Goal: Task Accomplishment & Management: Manage account settings

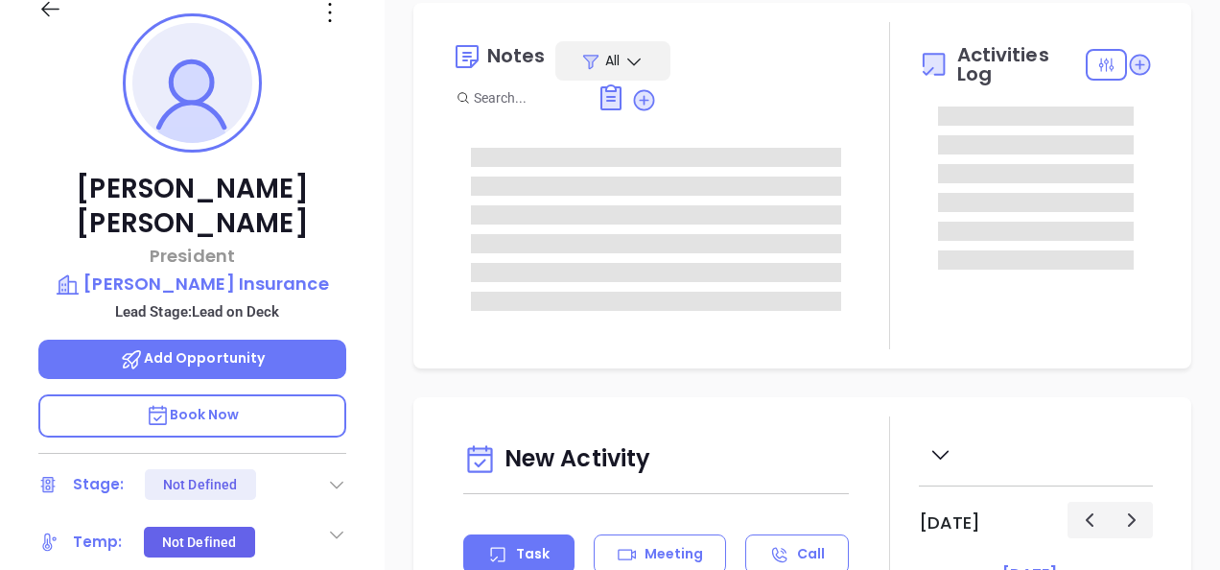
type input "[DATE]"
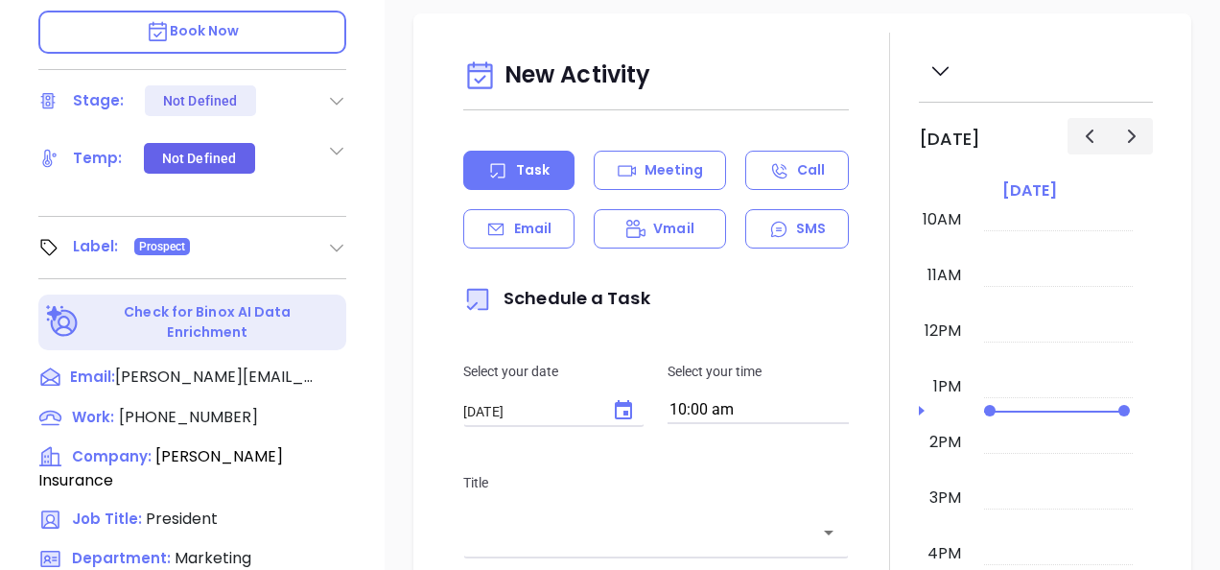
scroll to position [959, 0]
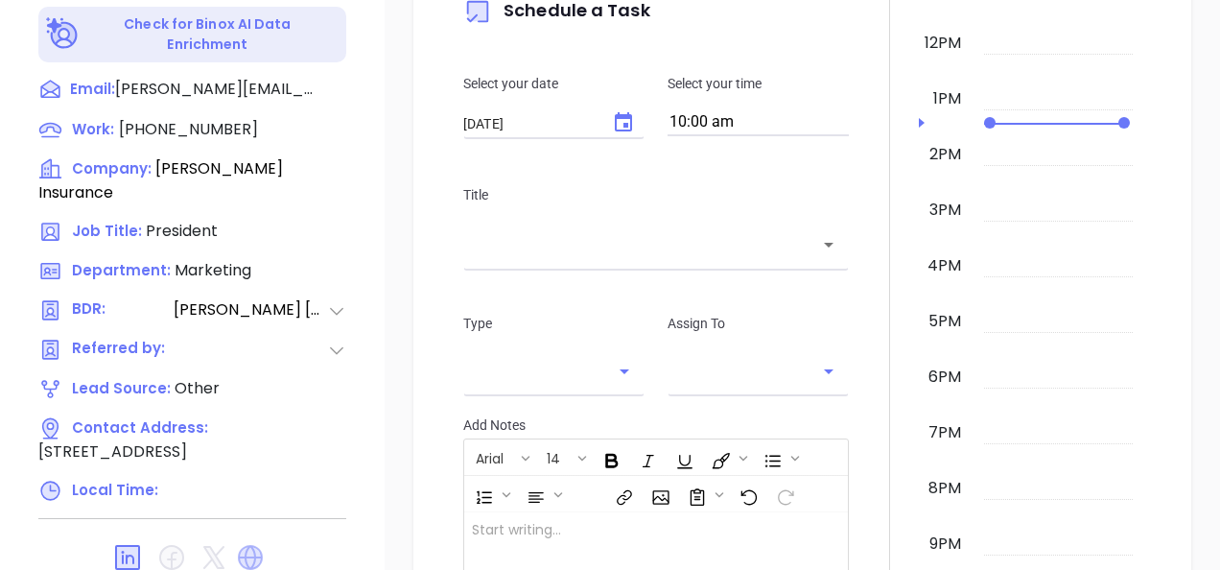
click at [245, 545] on icon at bounding box center [250, 557] width 25 height 25
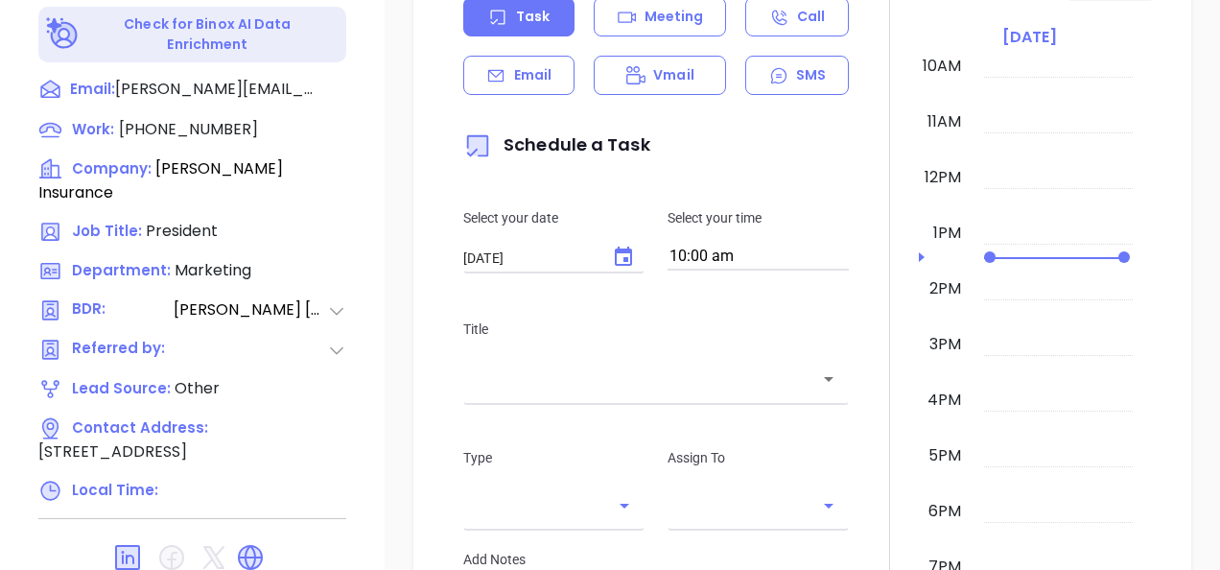
type input "[PERSON_NAME]"
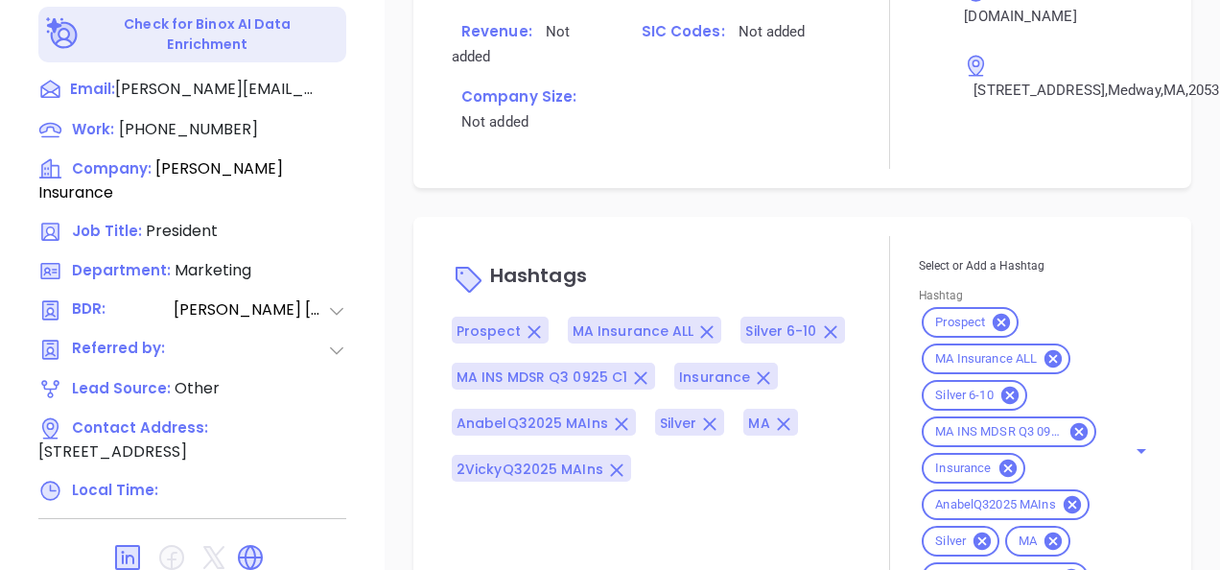
scroll to position [1498, 0]
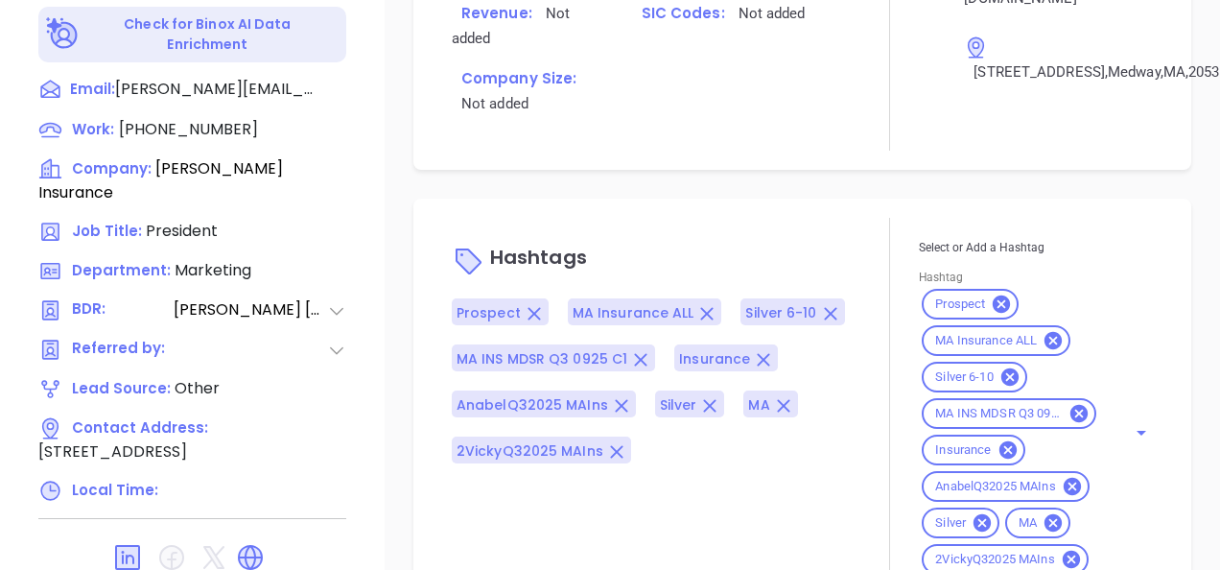
click at [972, 512] on icon at bounding box center [981, 522] width 21 height 21
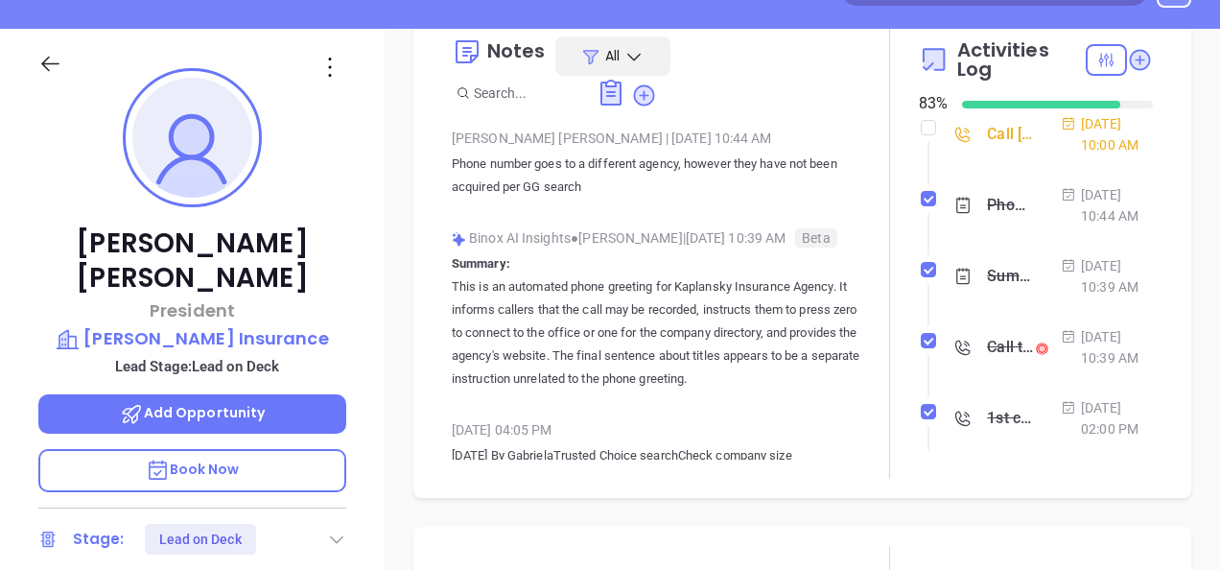
scroll to position [96, 0]
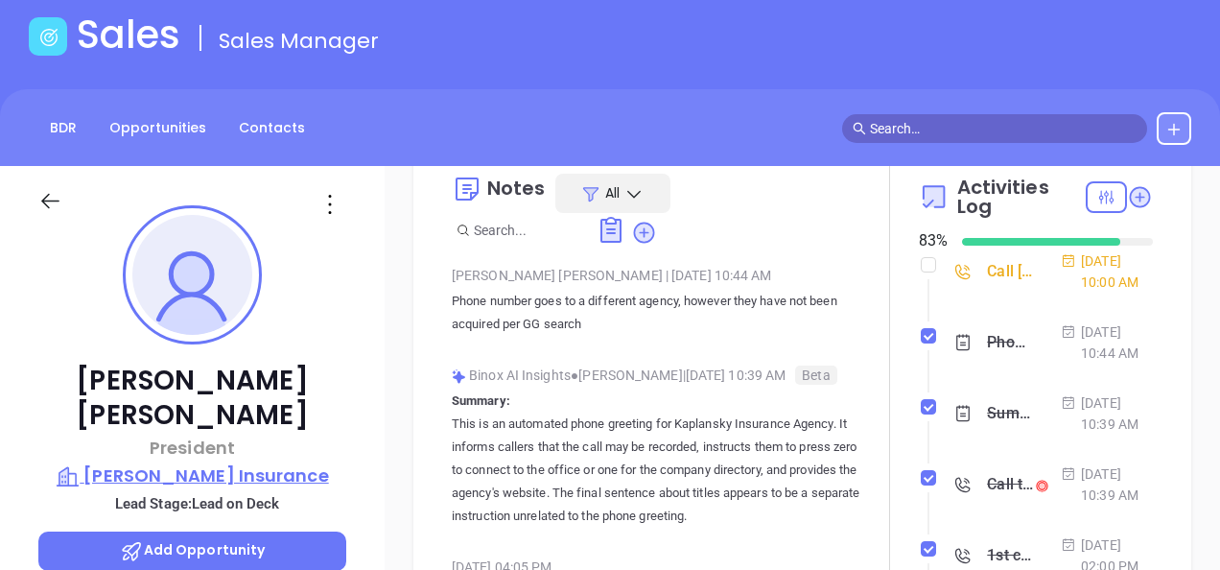
click at [203, 462] on p "Russo Insurance" at bounding box center [192, 475] width 308 height 27
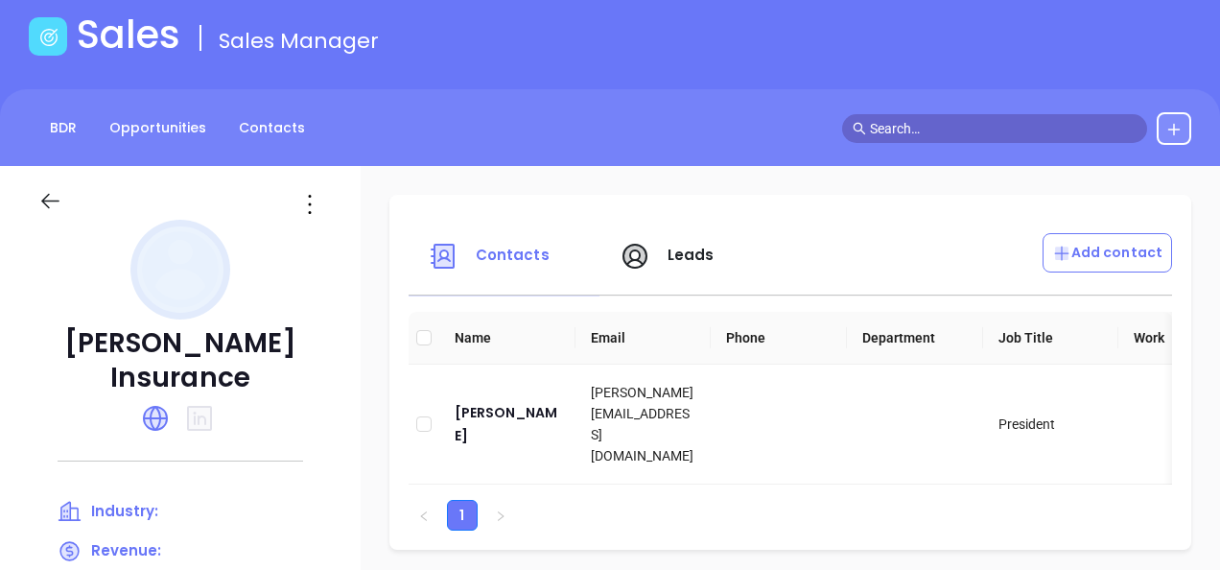
drag, startPoint x: 83, startPoint y: 324, endPoint x: 228, endPoint y: 298, distance: 147.1
click at [228, 298] on div "Russo Insurance Industry: Revenue: Company size: SIC Codes: Headquarters: (508)…" at bounding box center [180, 573] width 361 height 815
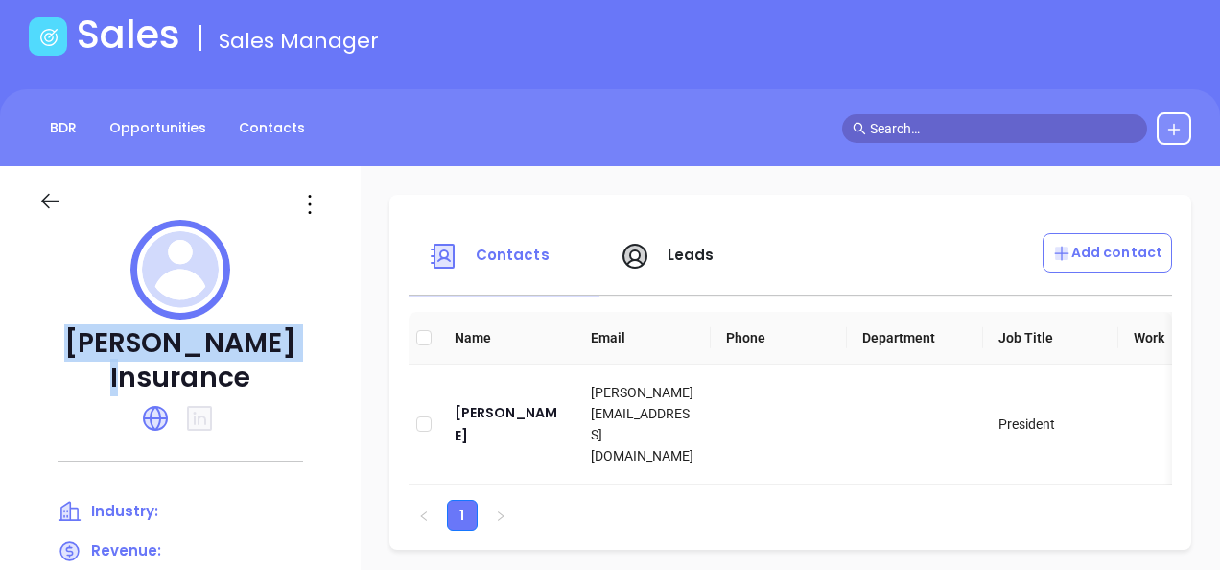
drag, startPoint x: 311, startPoint y: 341, endPoint x: 60, endPoint y: 343, distance: 250.3
click at [60, 343] on p "Russo Insurance" at bounding box center [180, 360] width 284 height 69
copy p "Russo Insurance"
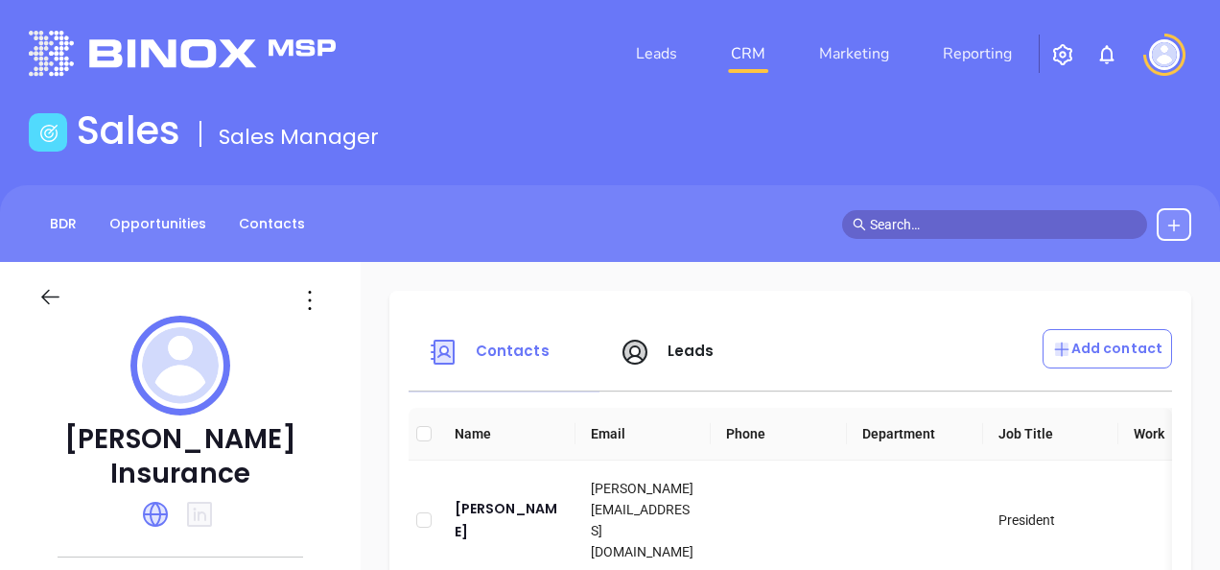
click at [313, 312] on icon at bounding box center [309, 300] width 31 height 31
click at [337, 349] on li "Edit" at bounding box center [411, 337] width 197 height 40
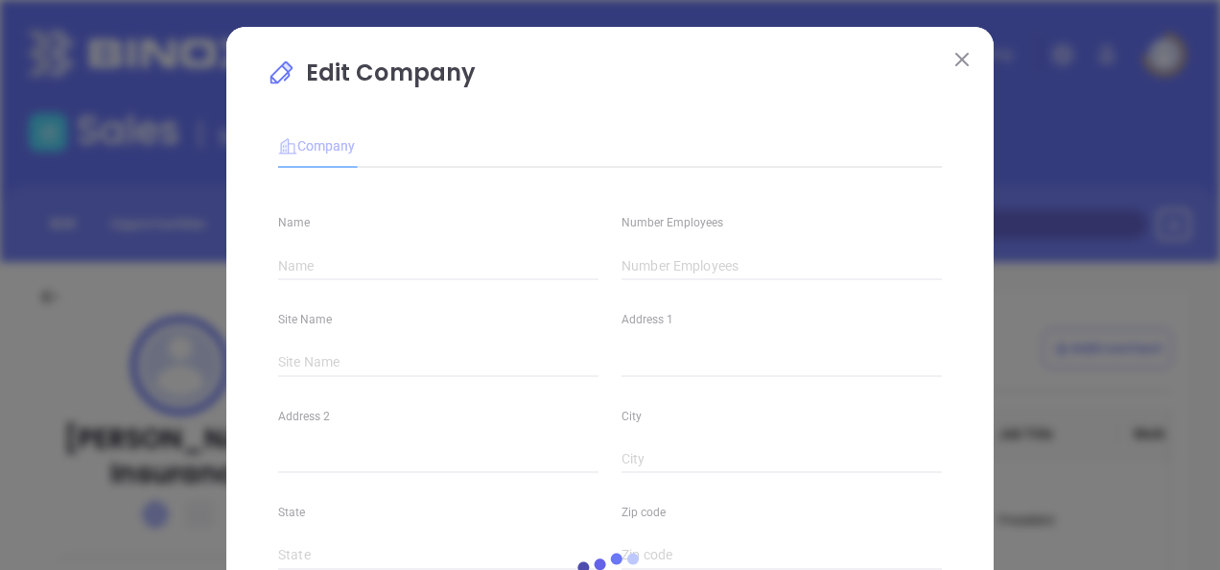
type input "Russo Insurance"
type input "(508) 533-3000"
type input "https://www.insurewithrusso.com/"
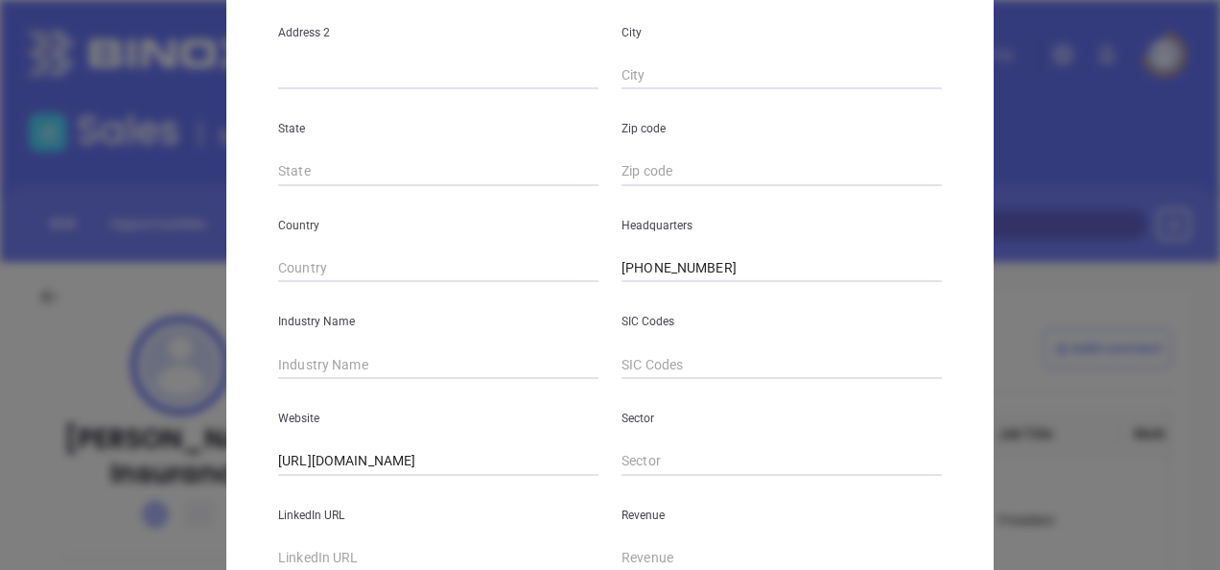
scroll to position [479, 0]
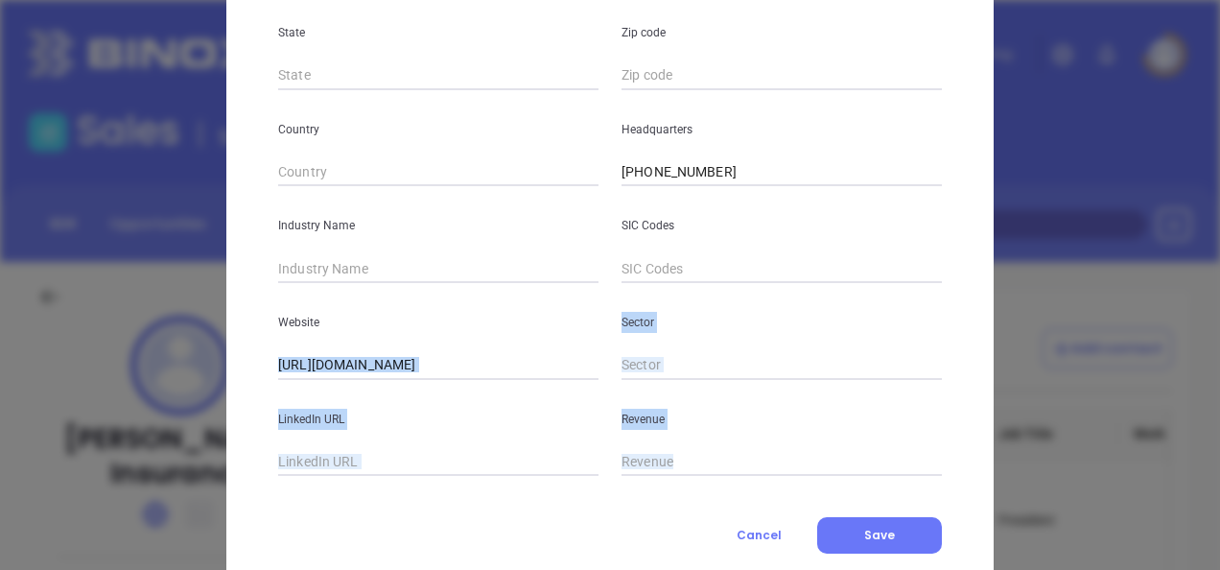
drag, startPoint x: 518, startPoint y: 350, endPoint x: 105, endPoint y: 492, distance: 437.0
click at [105, 492] on div "Edit Company Company Name Russo Insurance Number Employees Site Name ​ Address …" at bounding box center [610, 285] width 1220 height 570
drag, startPoint x: 105, startPoint y: 492, endPoint x: 328, endPoint y: 449, distance: 227.5
click at [328, 449] on input "text" at bounding box center [438, 462] width 320 height 29
click at [415, 383] on div "LinkedIn URL" at bounding box center [438, 428] width 343 height 97
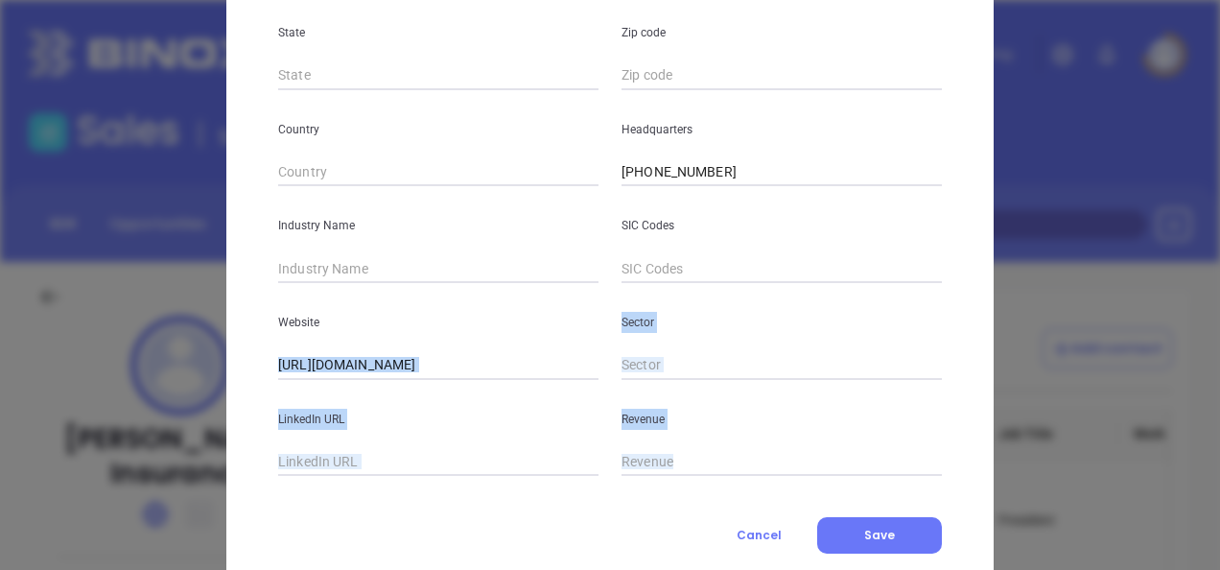
click at [476, 359] on input "https://www.insurewithrusso.com/" at bounding box center [438, 365] width 320 height 29
click at [498, 363] on input "https://www.insurewithrusso.com/" at bounding box center [438, 365] width 320 height 29
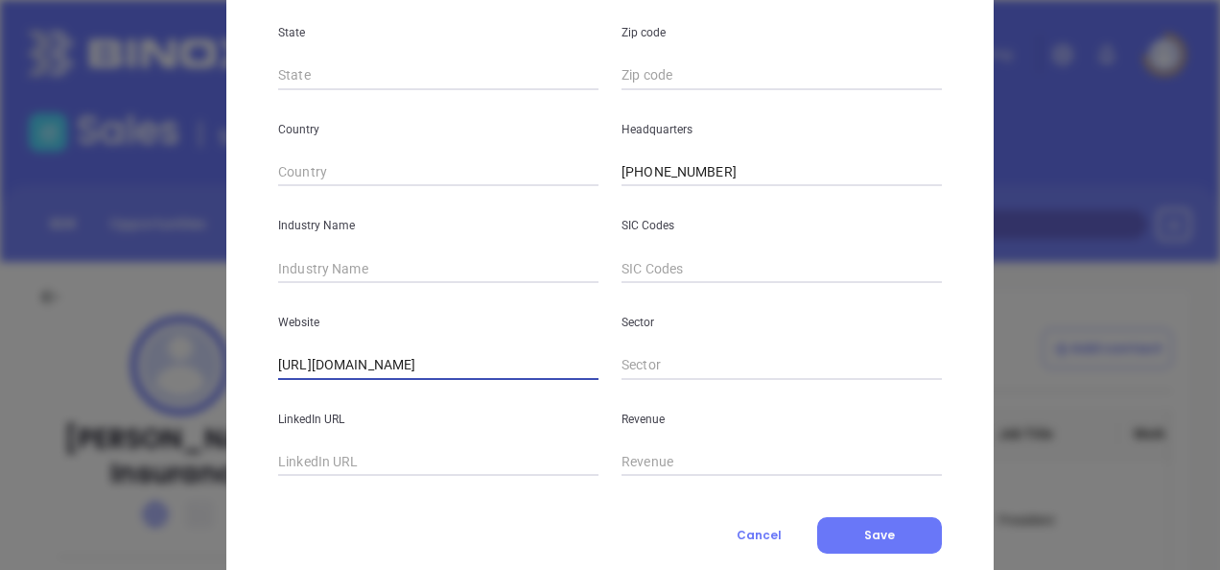
drag, startPoint x: 499, startPoint y: 363, endPoint x: 75, endPoint y: 470, distance: 437.0
click at [75, 470] on div "Edit Company Company Name Russo Insurance Number Employees Site Name ​ Address …" at bounding box center [610, 285] width 1220 height 570
paste input "https://www.insurewithrusso.com/"
type input "https://www.insurewithrusso.com/"
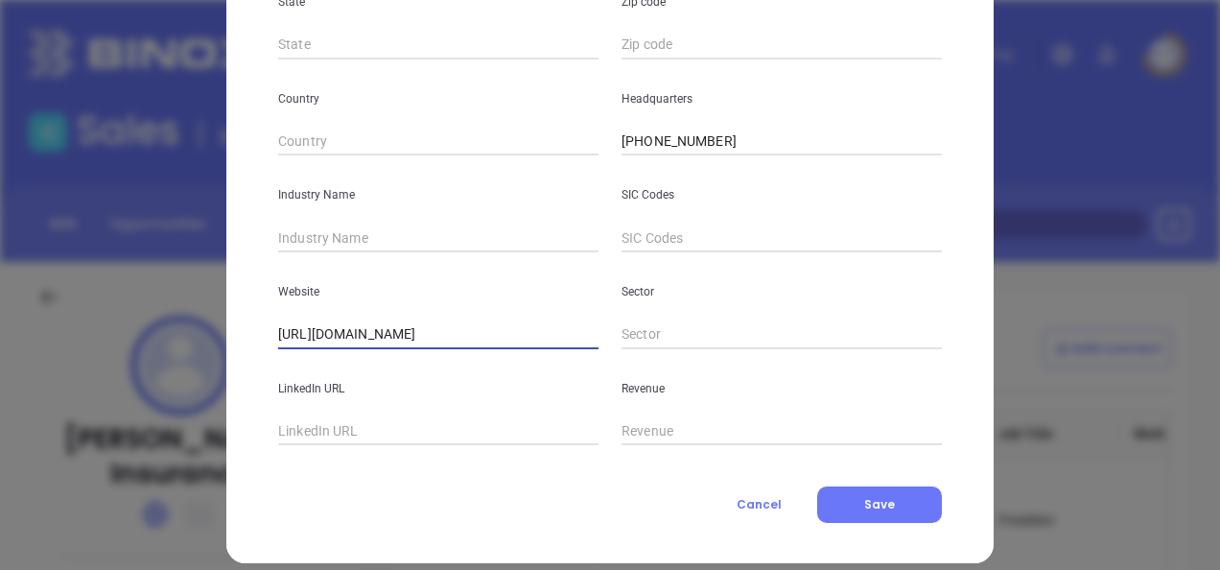
scroll to position [531, 0]
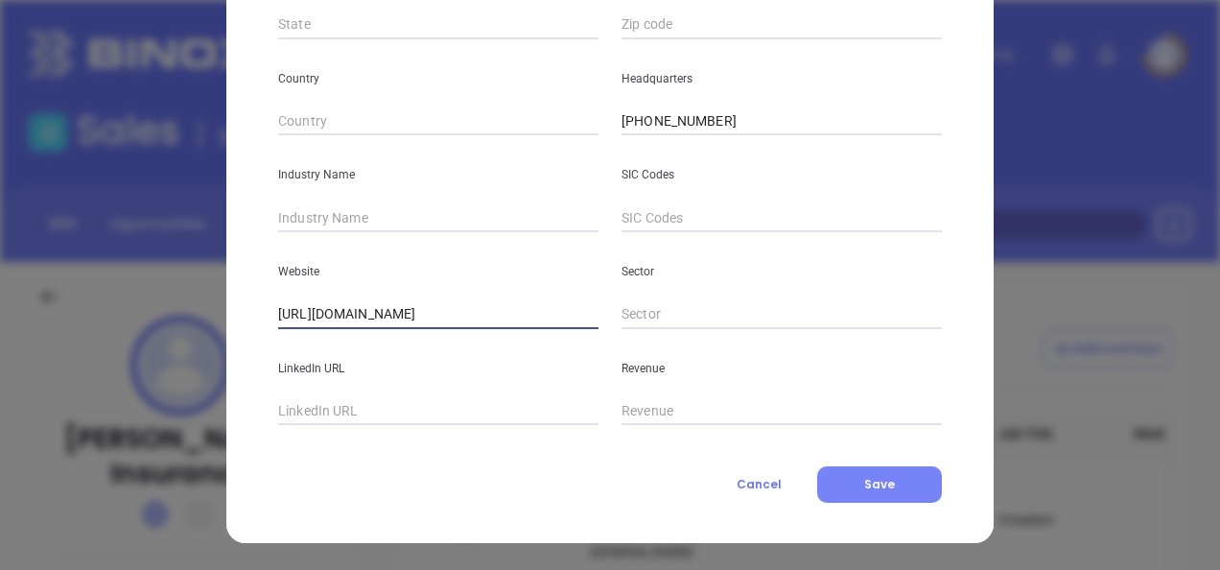
click at [844, 485] on button "Save" at bounding box center [879, 484] width 125 height 36
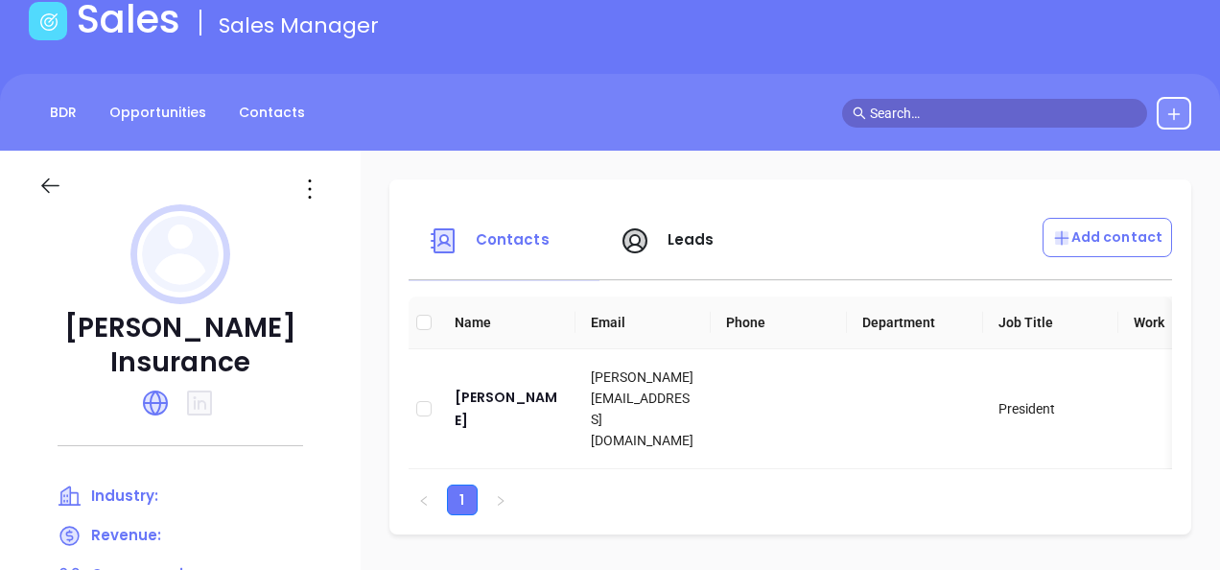
scroll to position [96, 0]
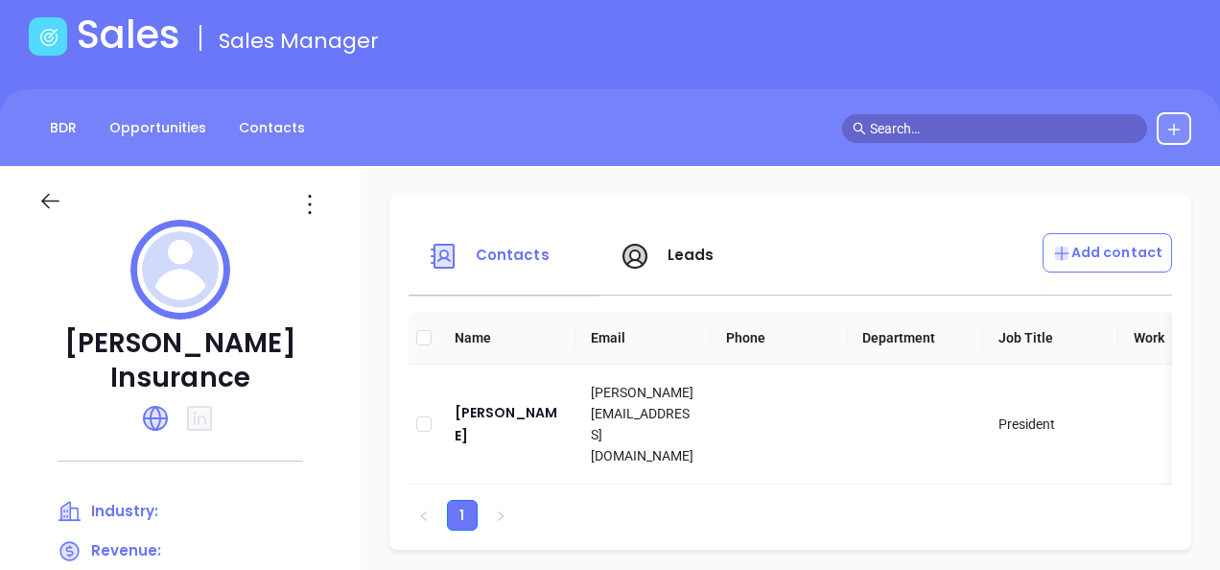
click at [322, 205] on icon at bounding box center [309, 204] width 31 height 31
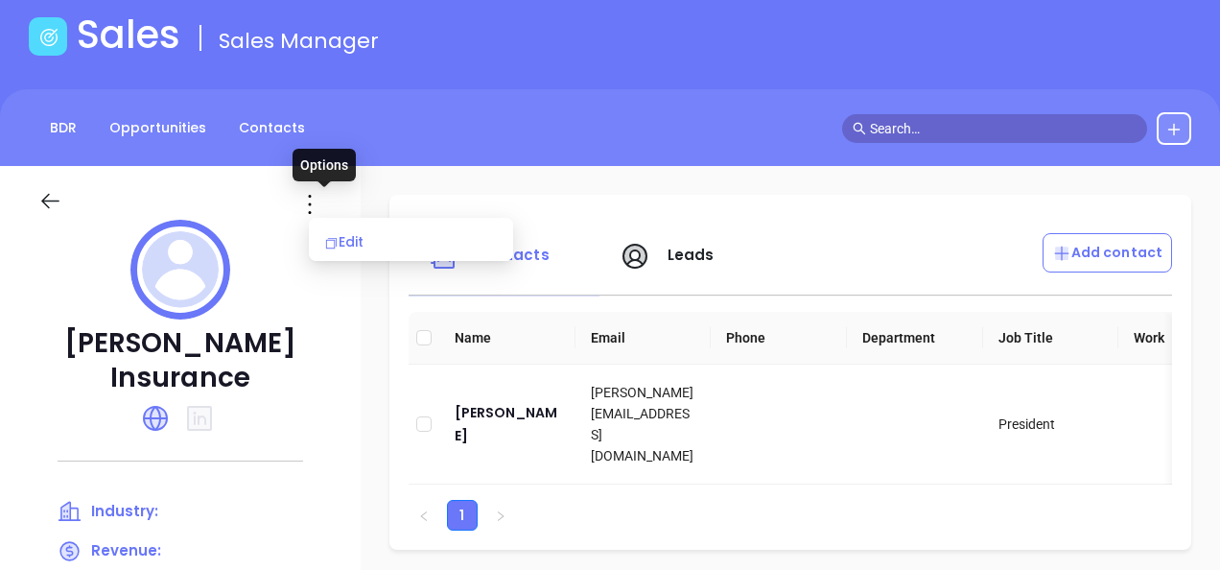
click at [328, 256] on li "Edit" at bounding box center [411, 242] width 197 height 40
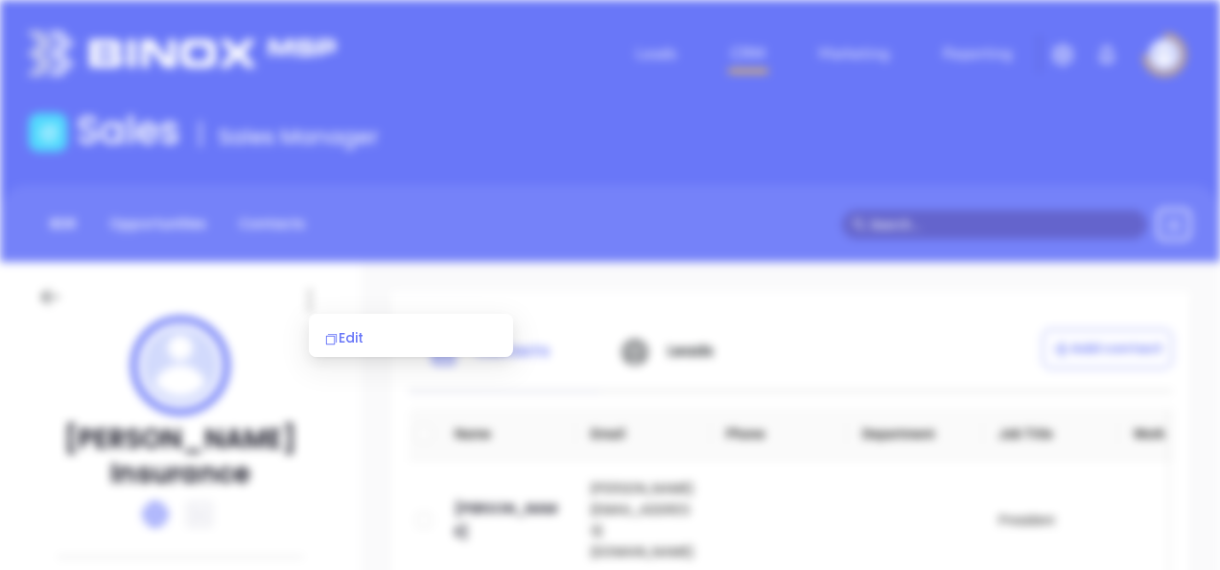
scroll to position [0, 0]
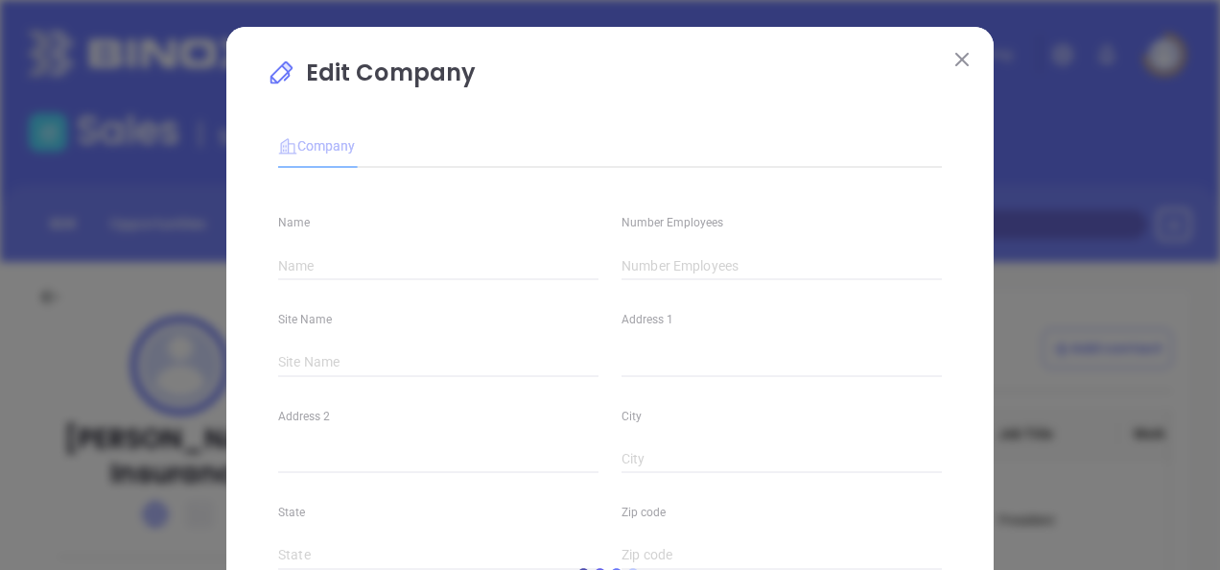
type input "Russo Insurance"
type input "(508) 533-3000"
type input "https://www.insurewithrusso.com/"
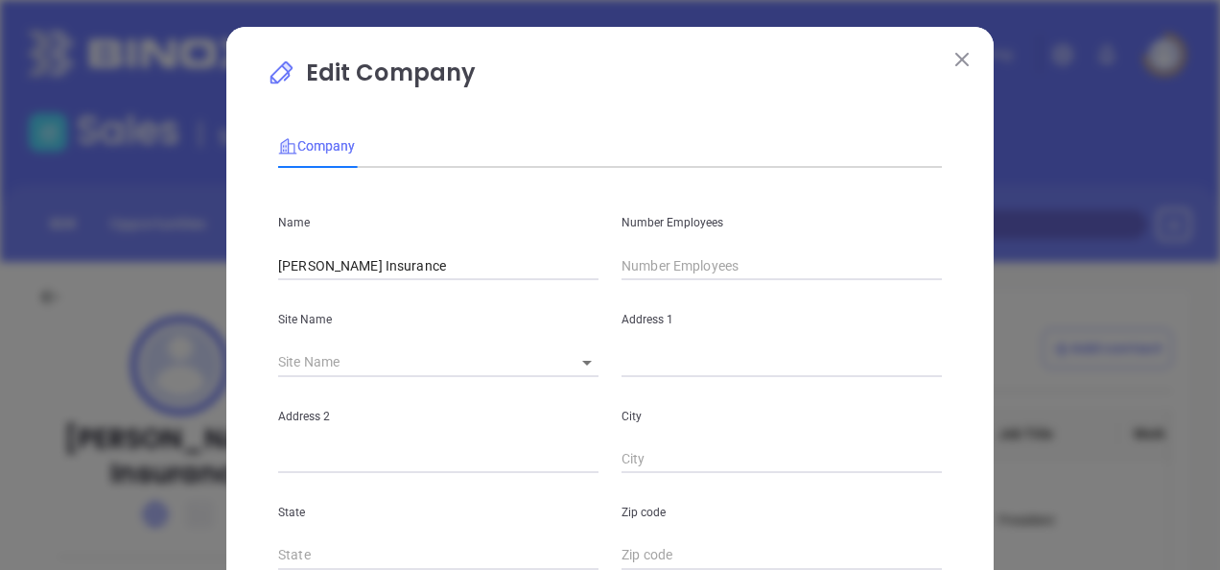
click at [694, 268] on input "text" at bounding box center [781, 265] width 320 height 29
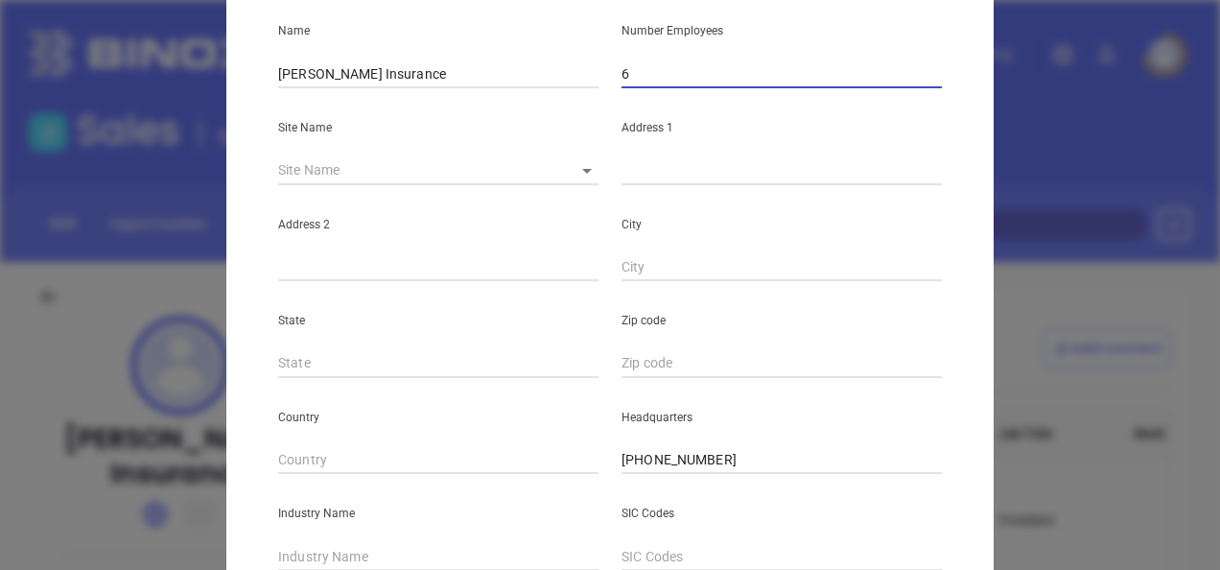
type input "6"
click at [307, 468] on input "text" at bounding box center [438, 460] width 320 height 29
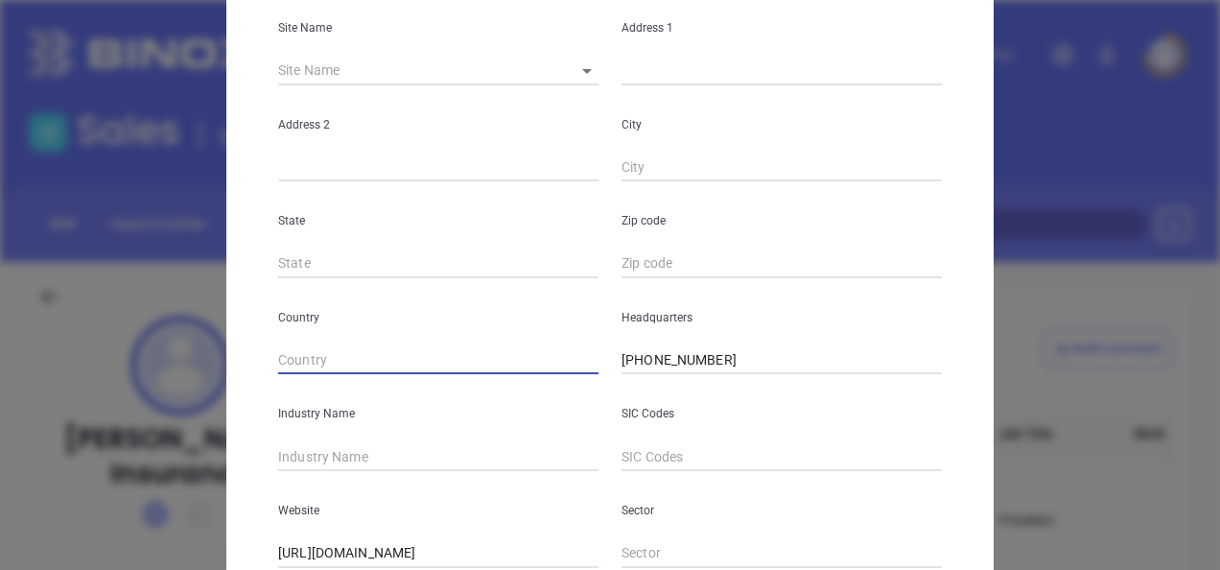
scroll to position [384, 0]
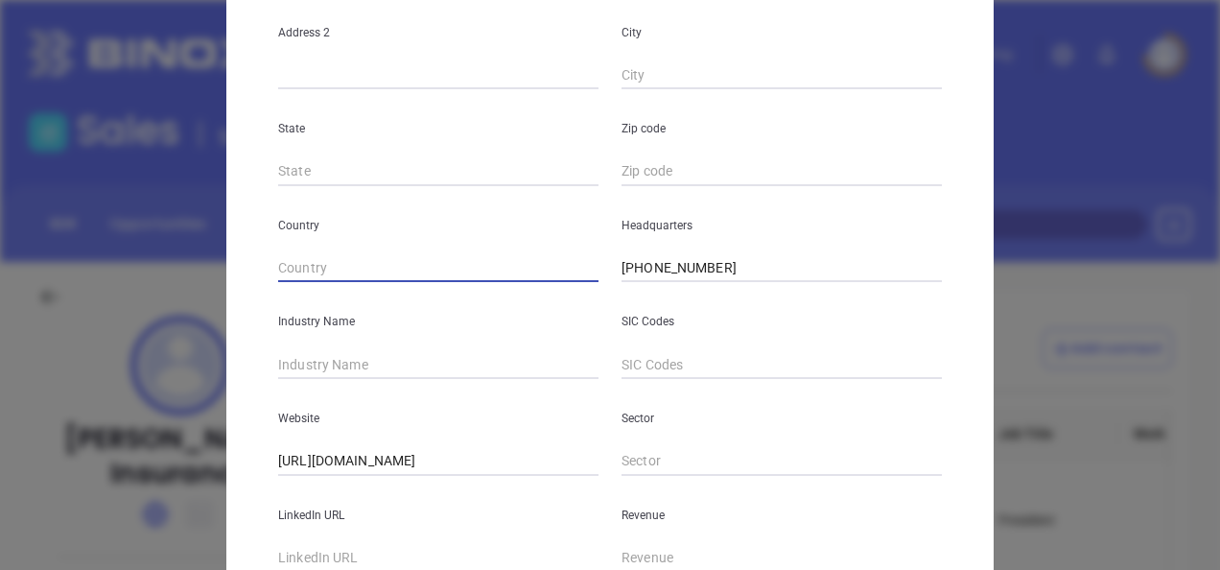
click at [279, 374] on input "text" at bounding box center [438, 364] width 320 height 29
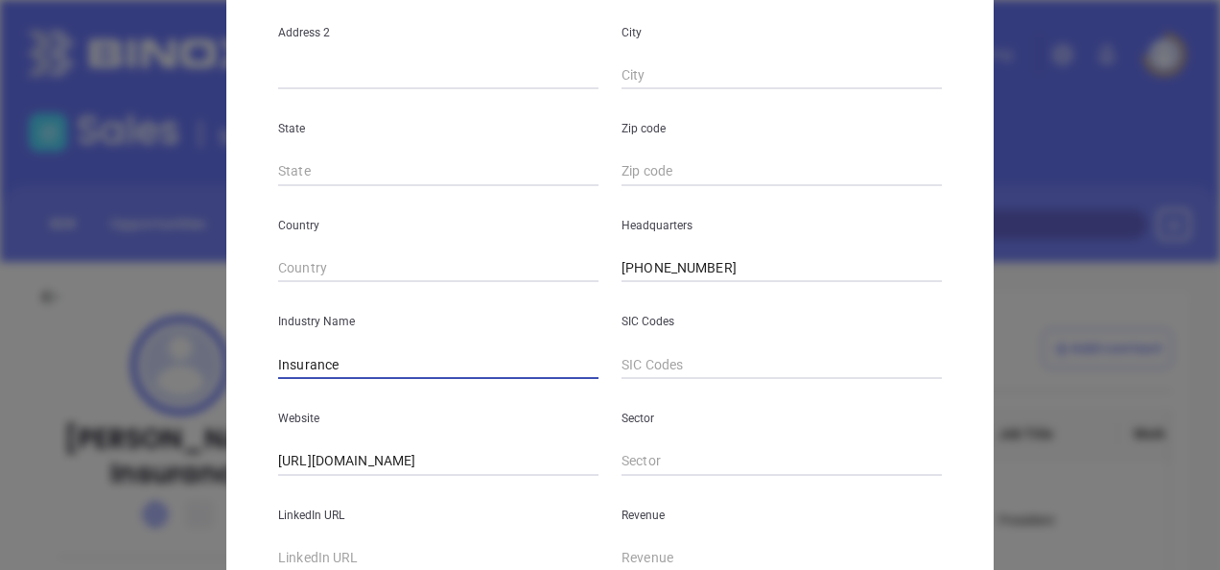
click at [278, 372] on input "Insurance" at bounding box center [438, 364] width 320 height 29
type input "Insurance"
click at [256, 373] on div "Edit Company Company Name Russo Insurance Number Employees 6 Site Name ​ Addres…" at bounding box center [609, 166] width 767 height 1046
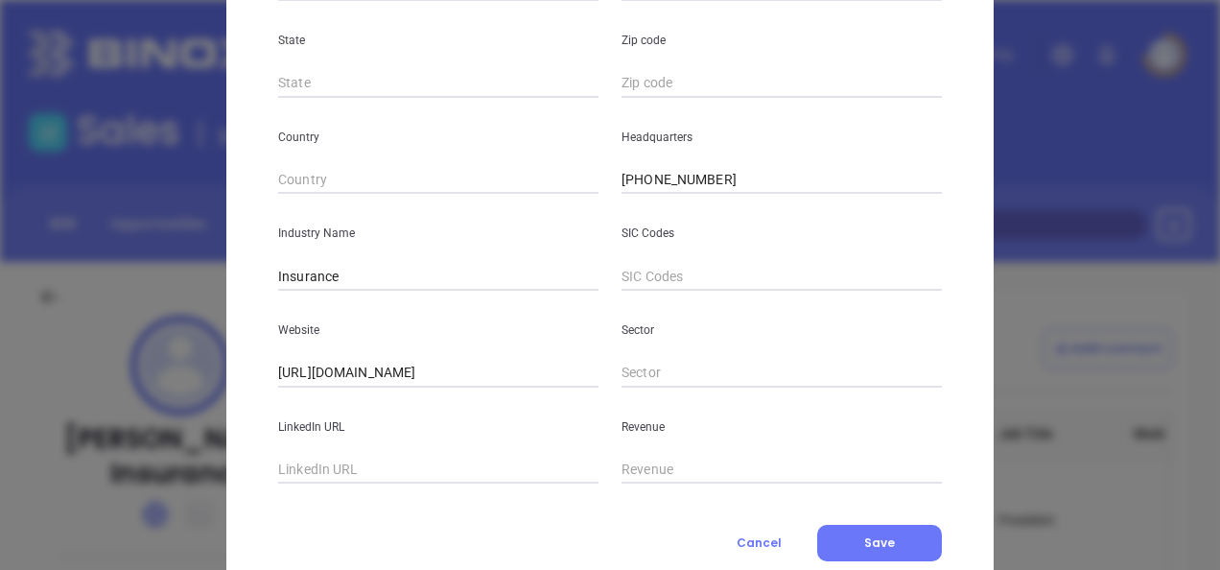
scroll to position [531, 0]
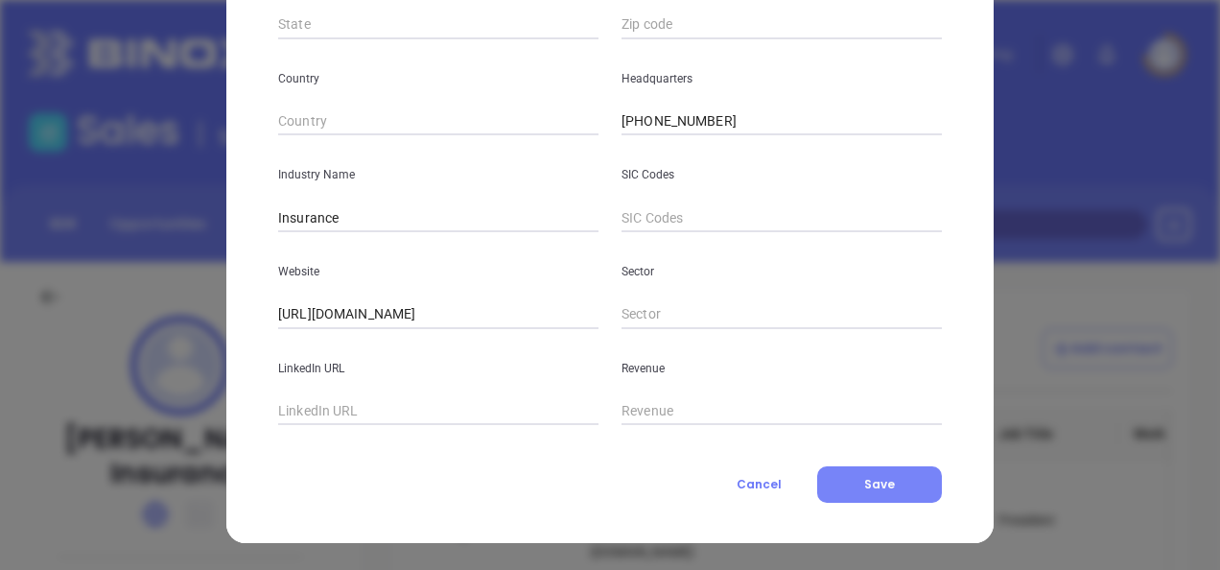
click at [829, 472] on button "Save" at bounding box center [879, 484] width 125 height 36
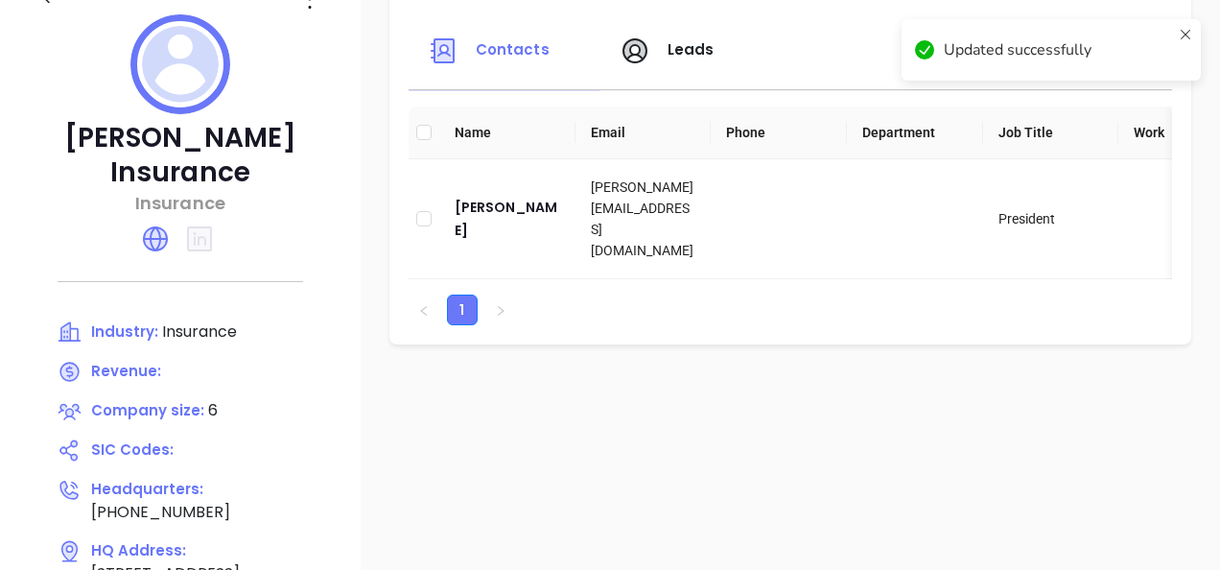
scroll to position [384, 0]
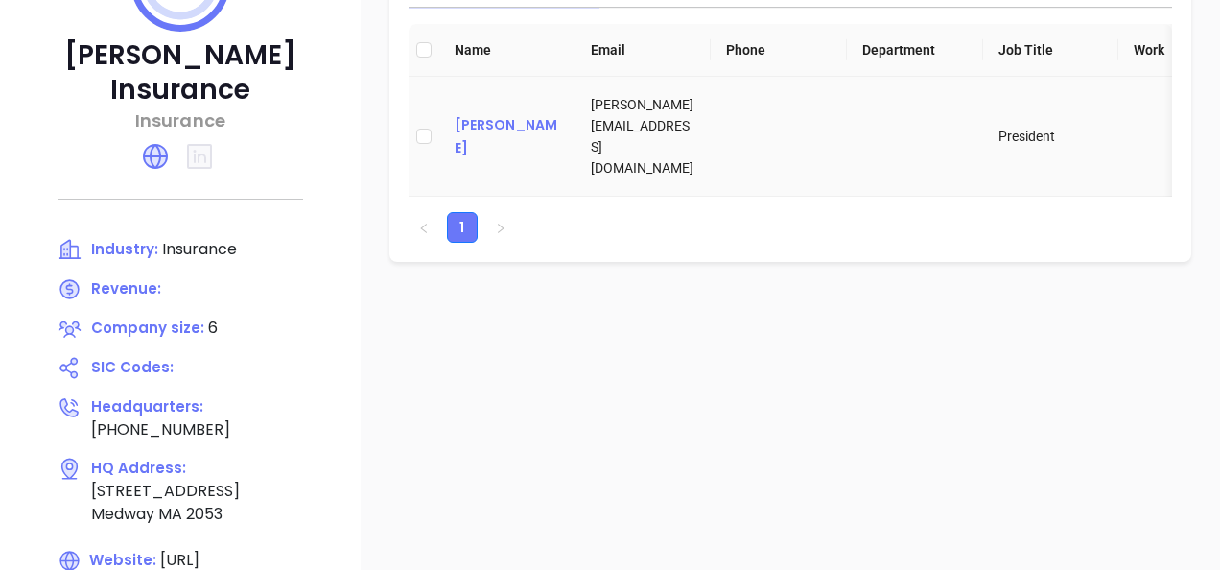
click at [514, 135] on div "Chris Russo" at bounding box center [507, 136] width 105 height 46
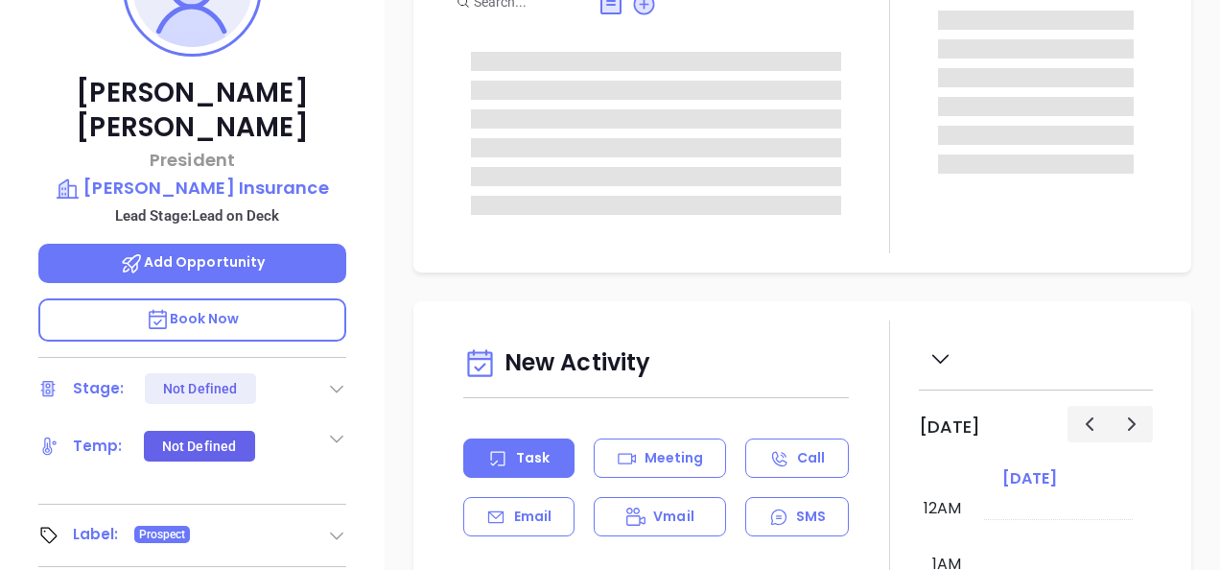
type input "[DATE]"
type input "[PERSON_NAME]"
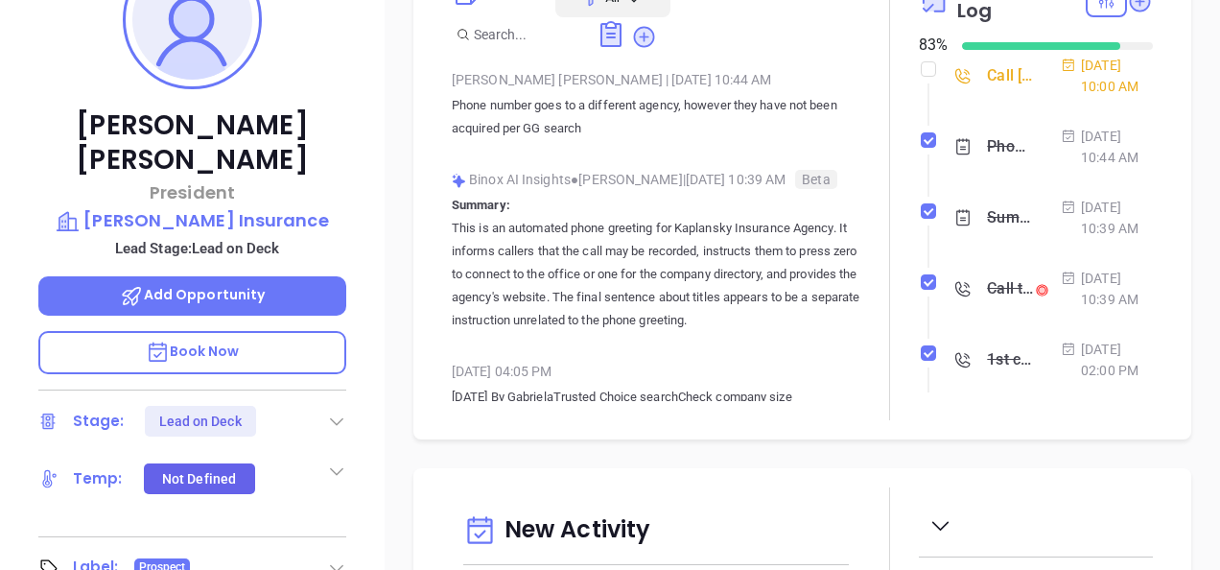
scroll to position [268, 0]
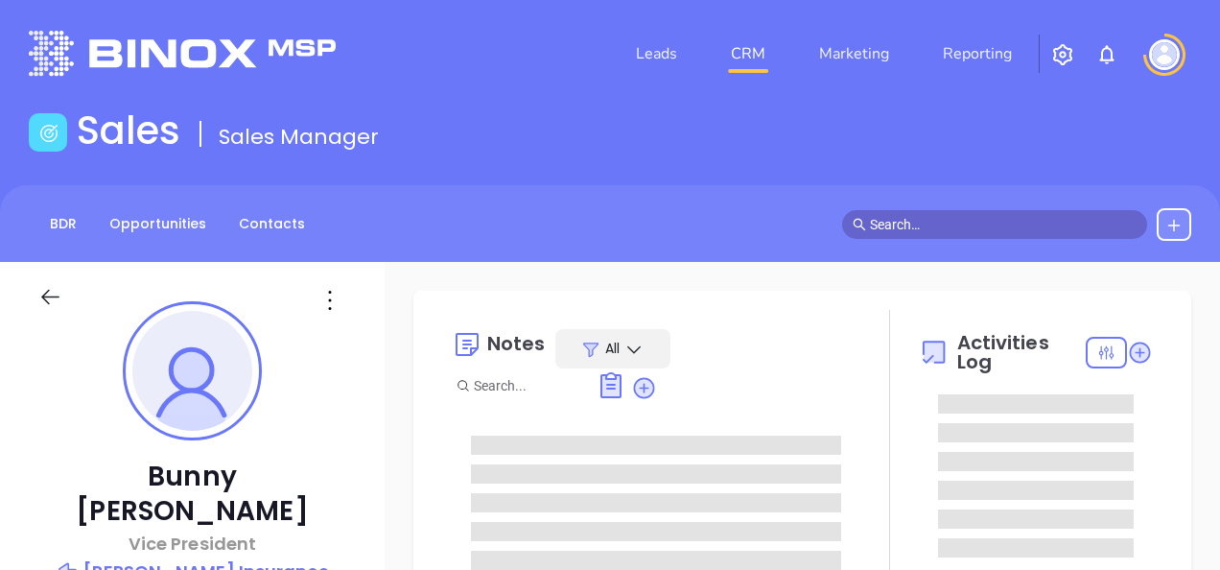
type input "[DATE]"
type input "[PERSON_NAME]"
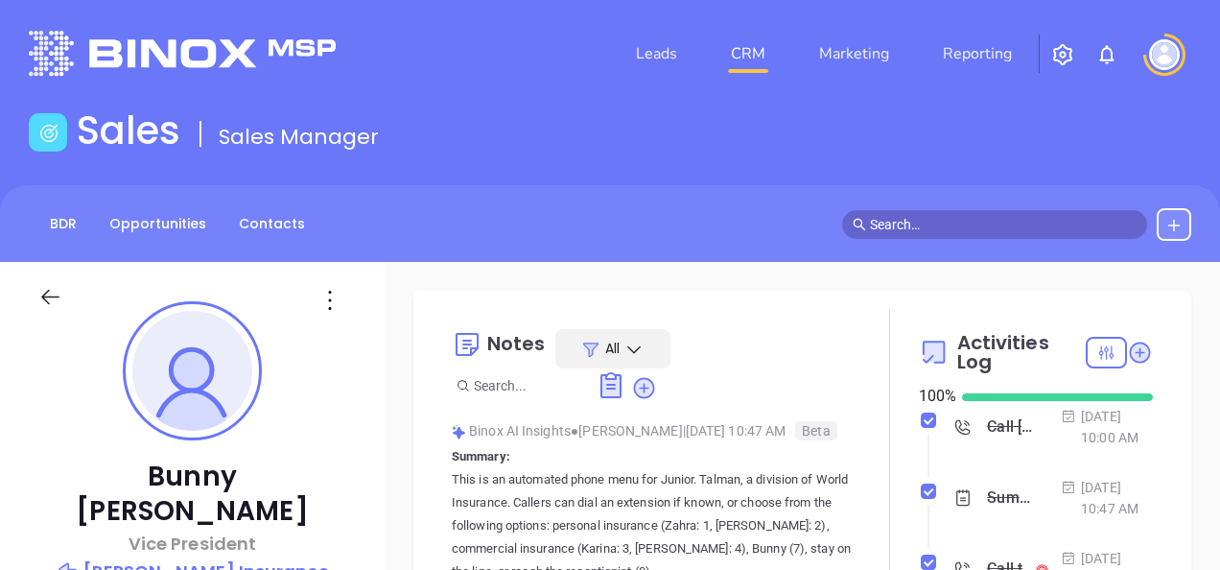
scroll to position [558, 0]
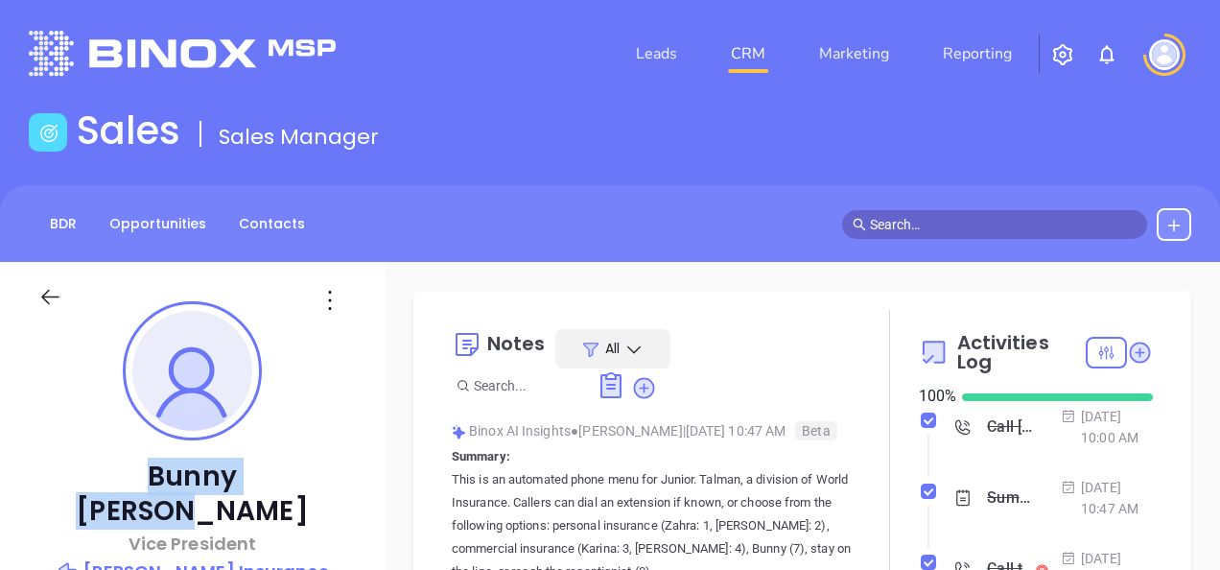
drag, startPoint x: 82, startPoint y: 474, endPoint x: 322, endPoint y: 459, distance: 240.2
click at [322, 459] on p "Bunny Johnson" at bounding box center [192, 493] width 308 height 69
copy p "Bunny Johnson"
click at [140, 558] on p "J. R. Tallman Insurance" at bounding box center [192, 571] width 308 height 27
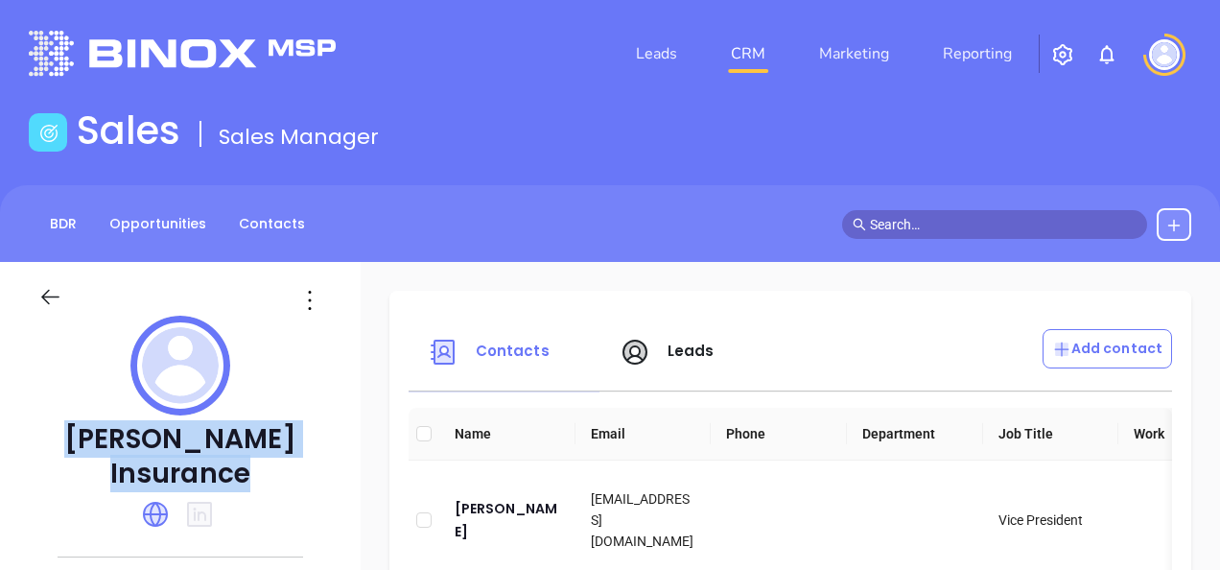
copy p "J. R. Tallman Insurance"
drag, startPoint x: 88, startPoint y: 435, endPoint x: 282, endPoint y: 457, distance: 194.9
click at [282, 457] on p "J. R. Tallman Insurance" at bounding box center [180, 456] width 284 height 69
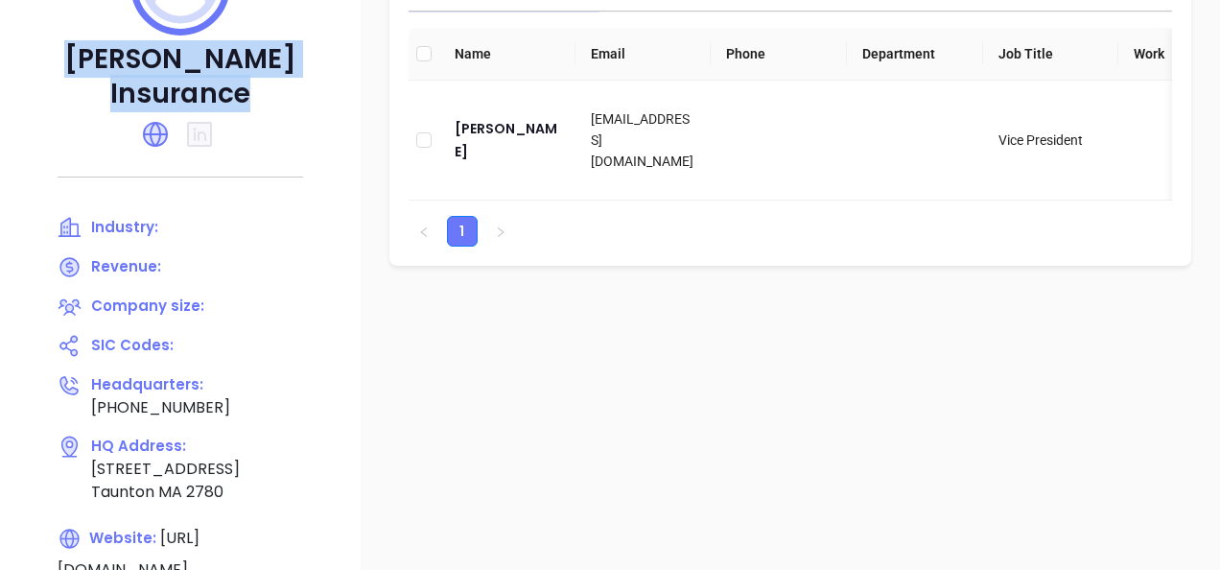
scroll to position [384, 0]
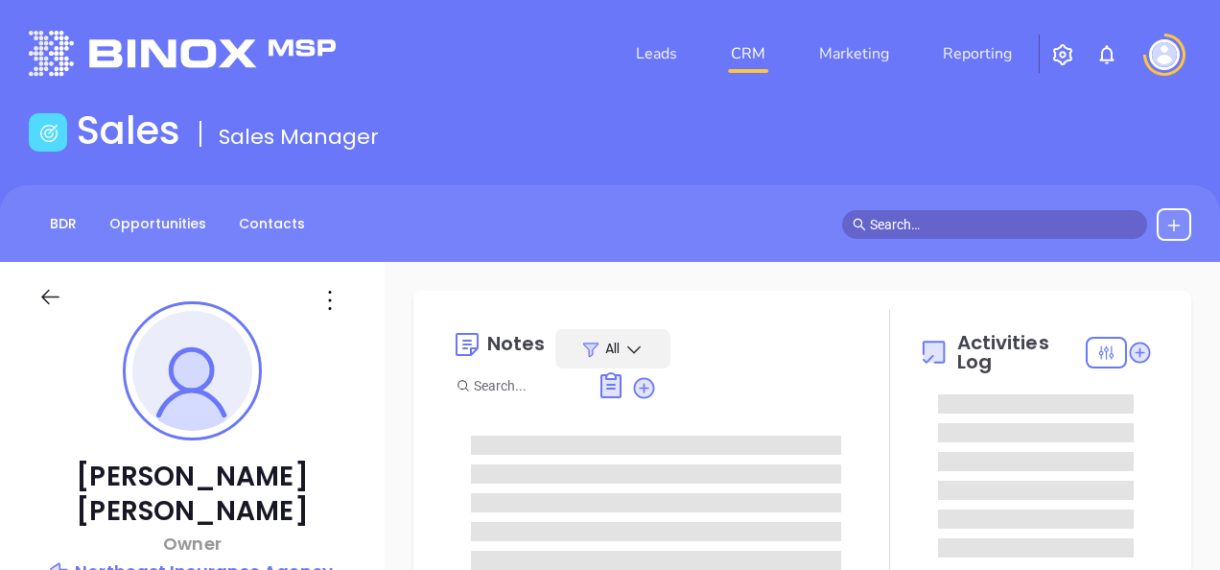
type input "[DATE]"
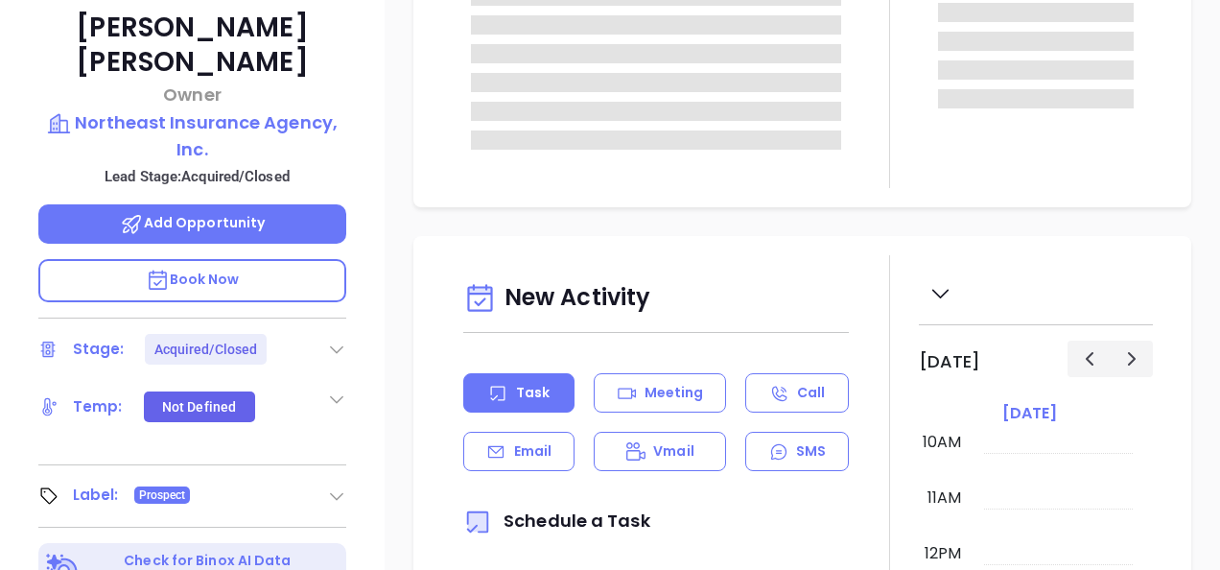
scroll to position [479, 0]
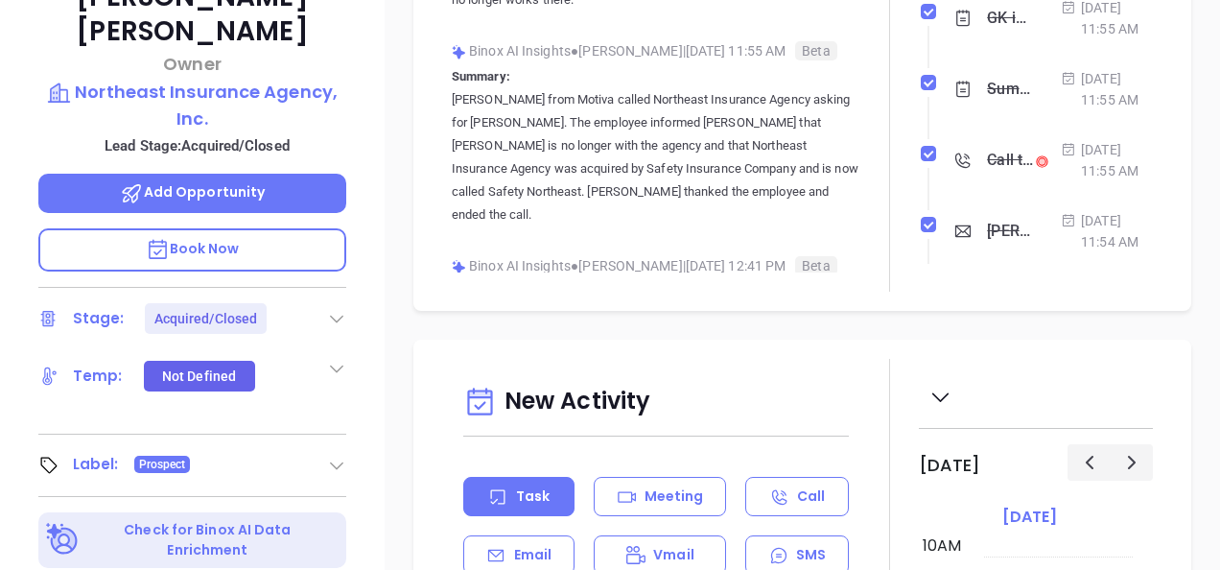
type input "[PERSON_NAME]"
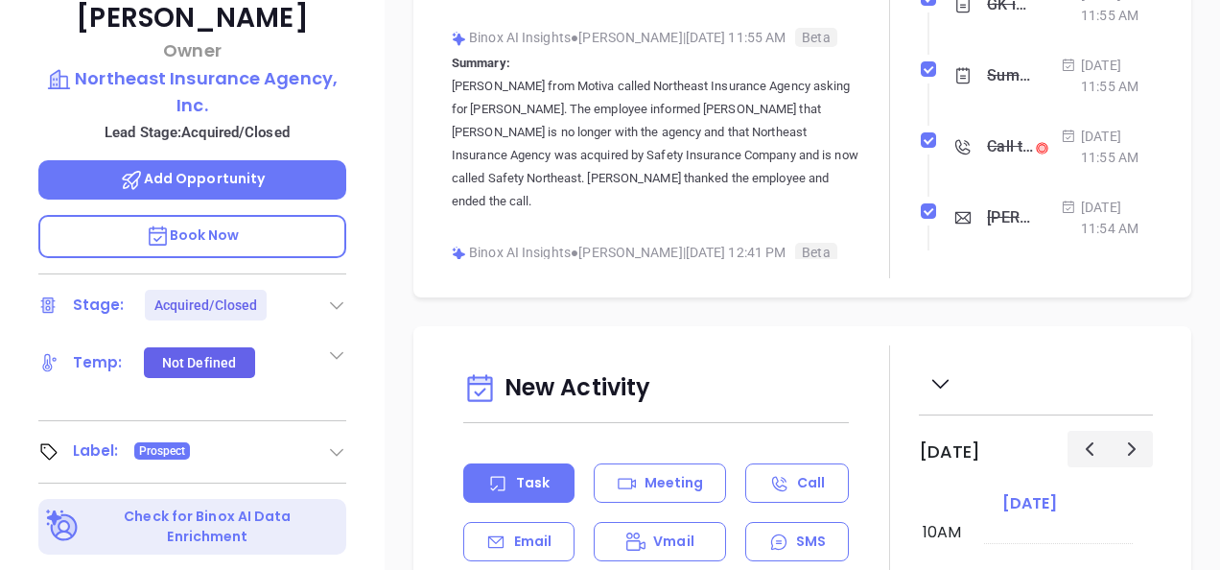
scroll to position [767, 0]
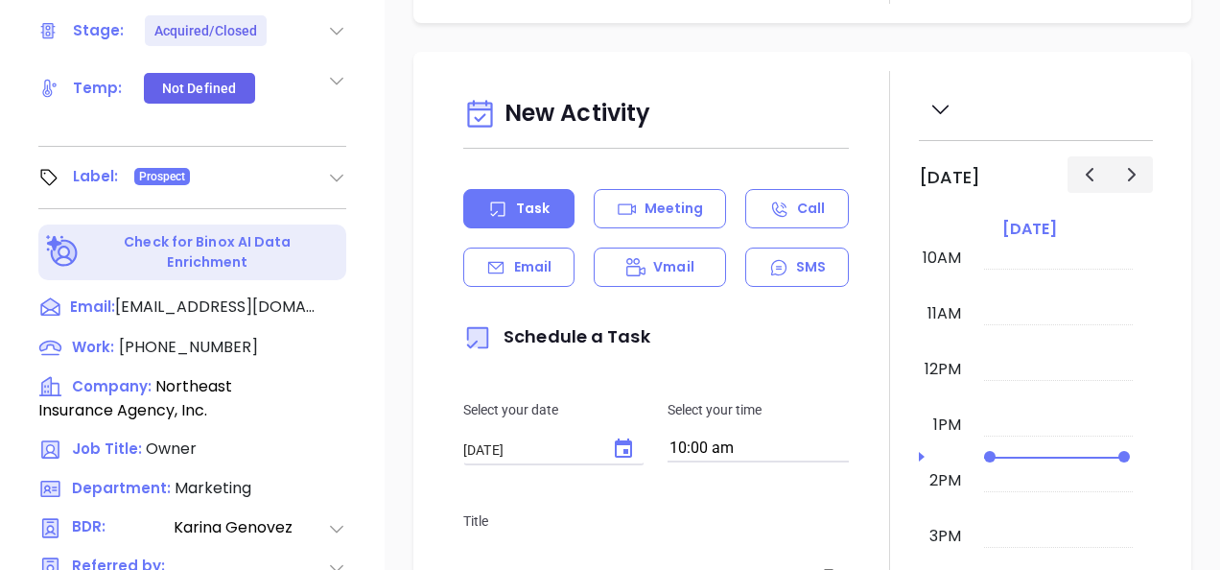
click at [341, 168] on icon at bounding box center [336, 177] width 19 height 19
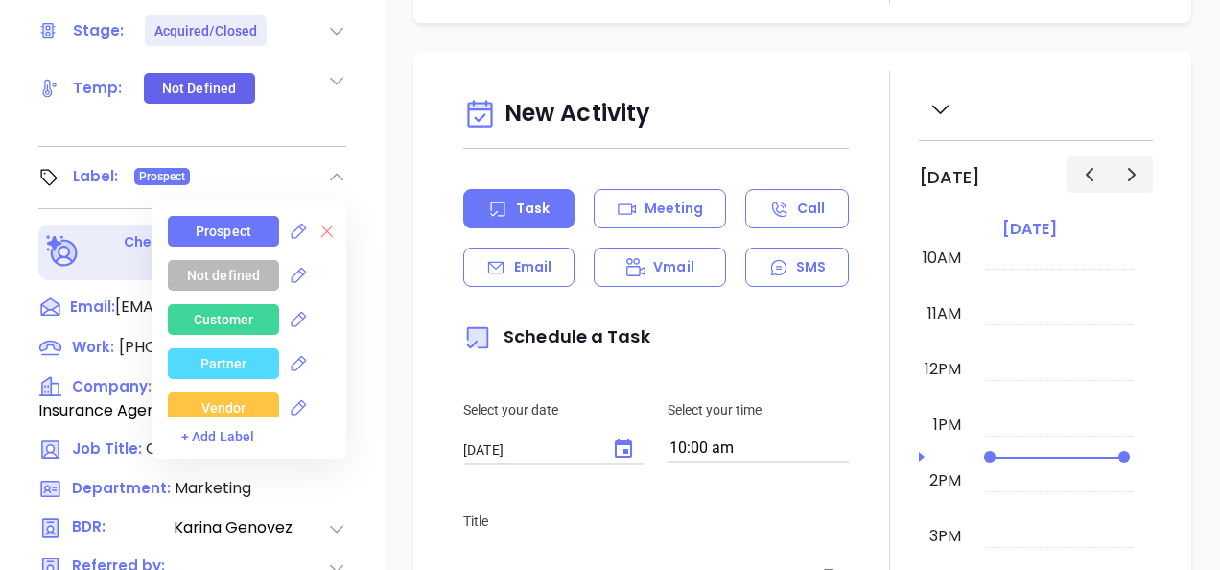
click at [321, 225] on icon at bounding box center [327, 231] width 12 height 12
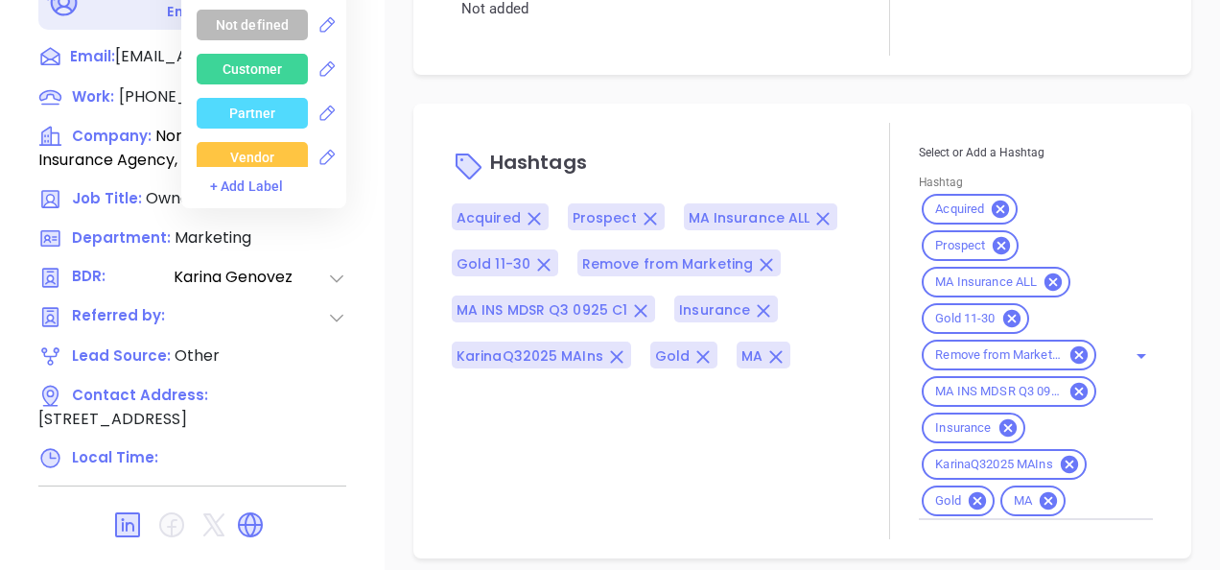
scroll to position [1035, 0]
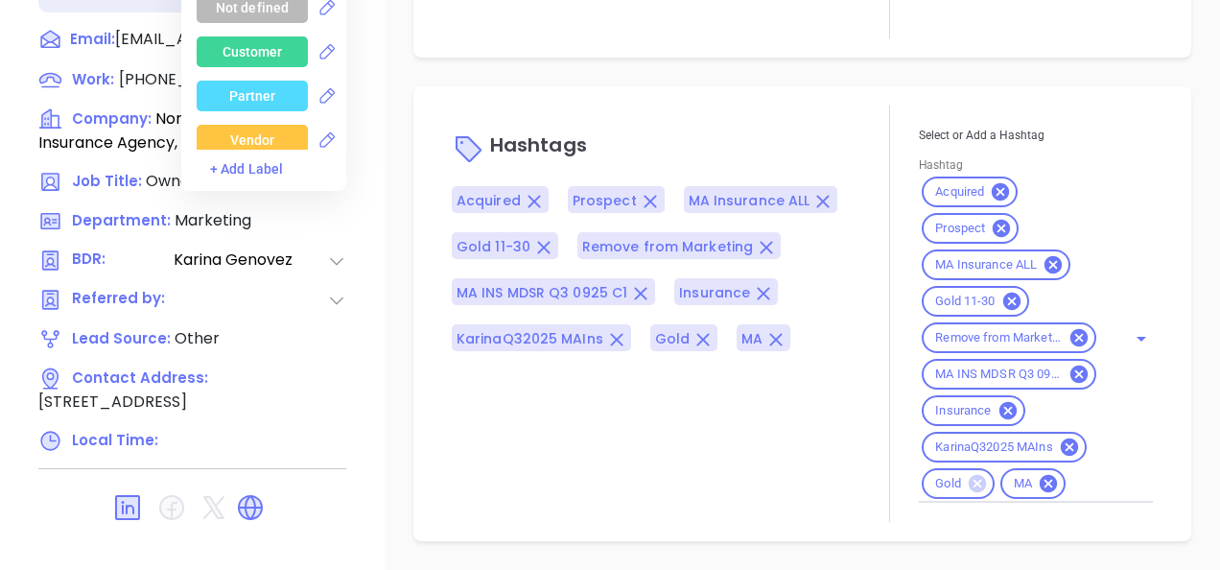
click at [968, 479] on icon at bounding box center [976, 483] width 17 height 17
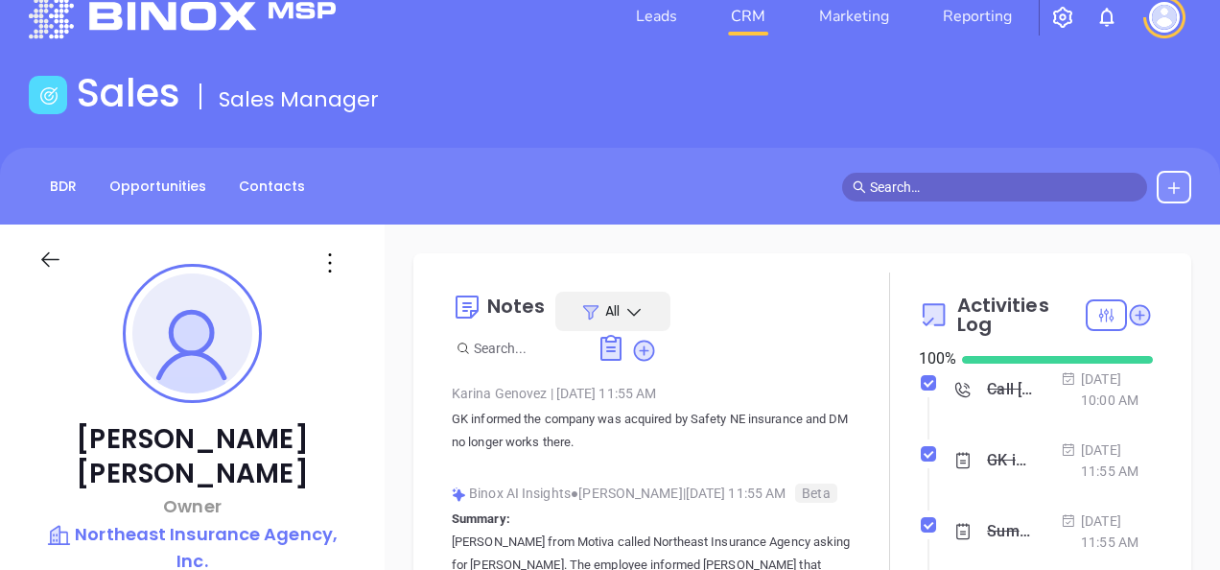
scroll to position [0, 0]
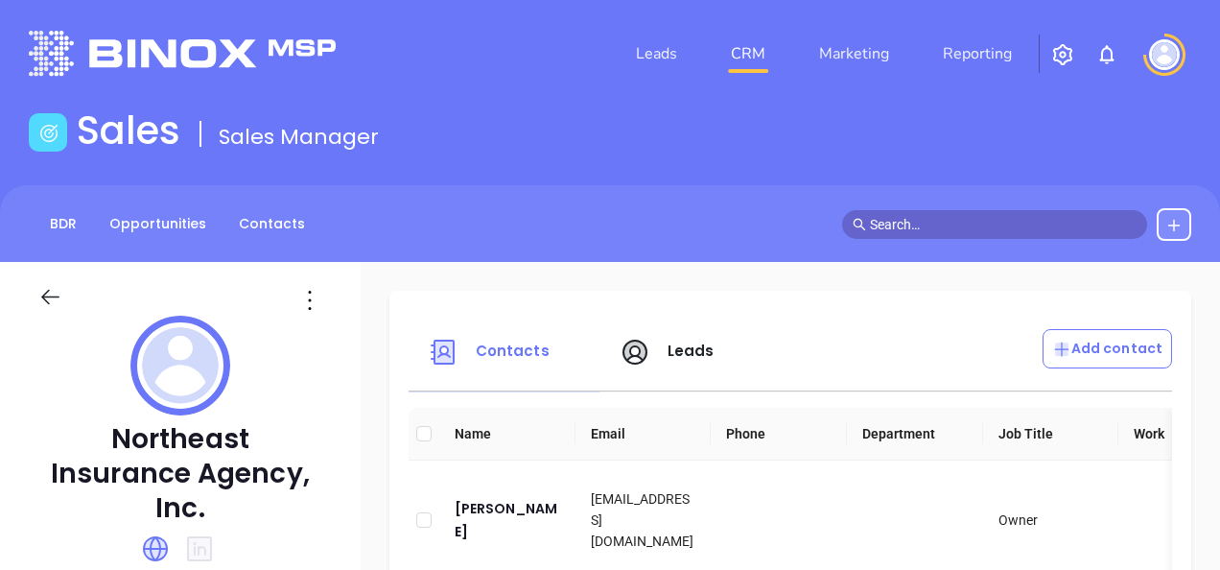
scroll to position [288, 0]
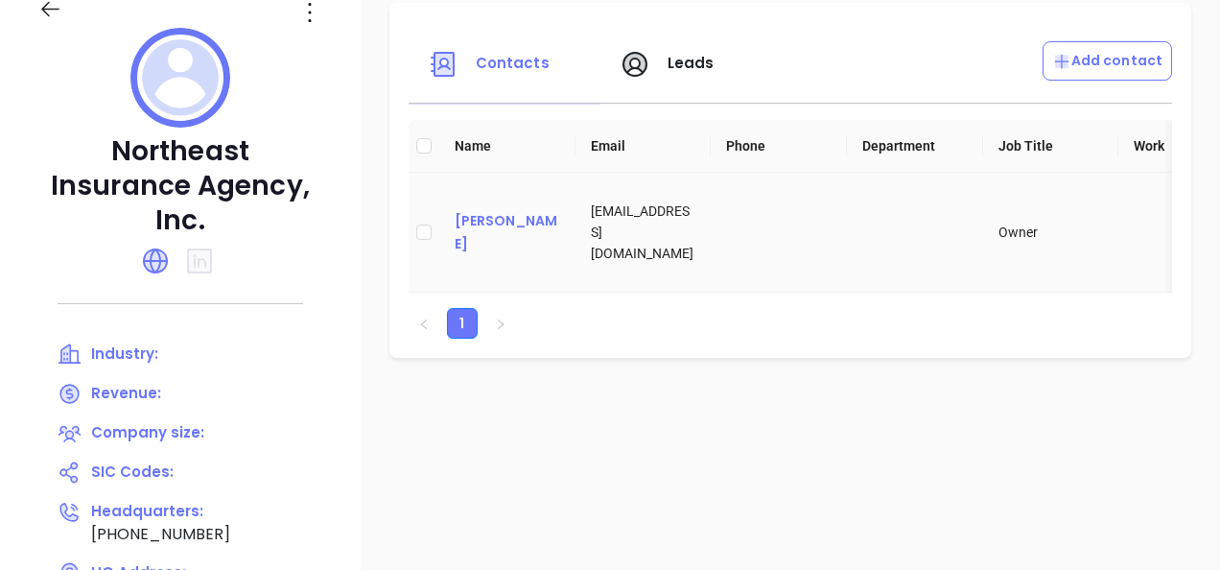
click at [476, 232] on div "Scott Bulger" at bounding box center [507, 232] width 105 height 46
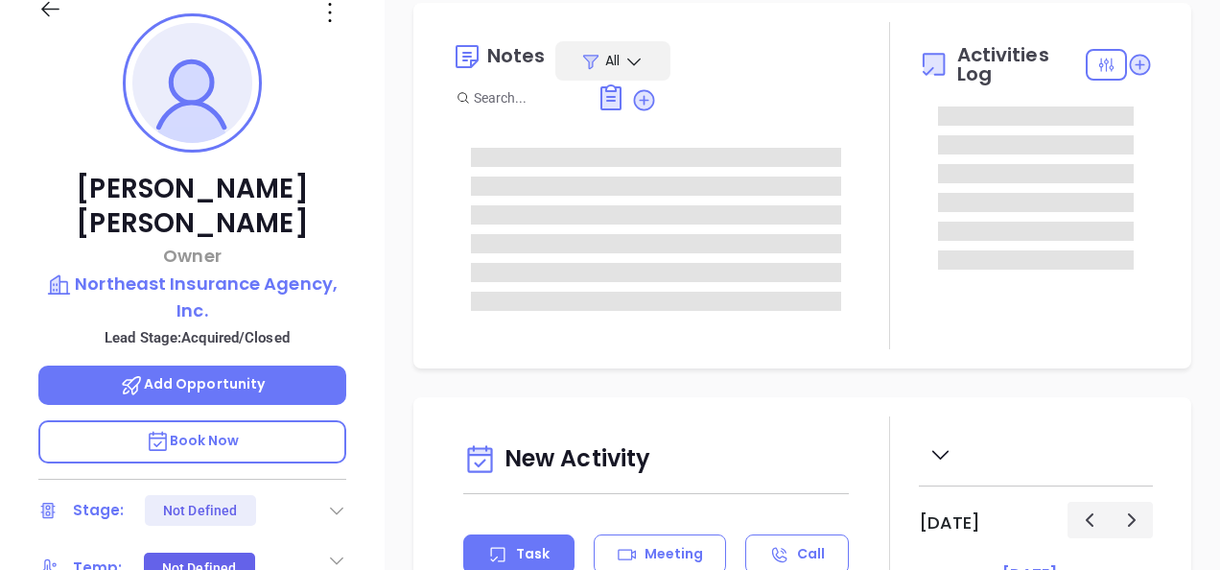
type input "[DATE]"
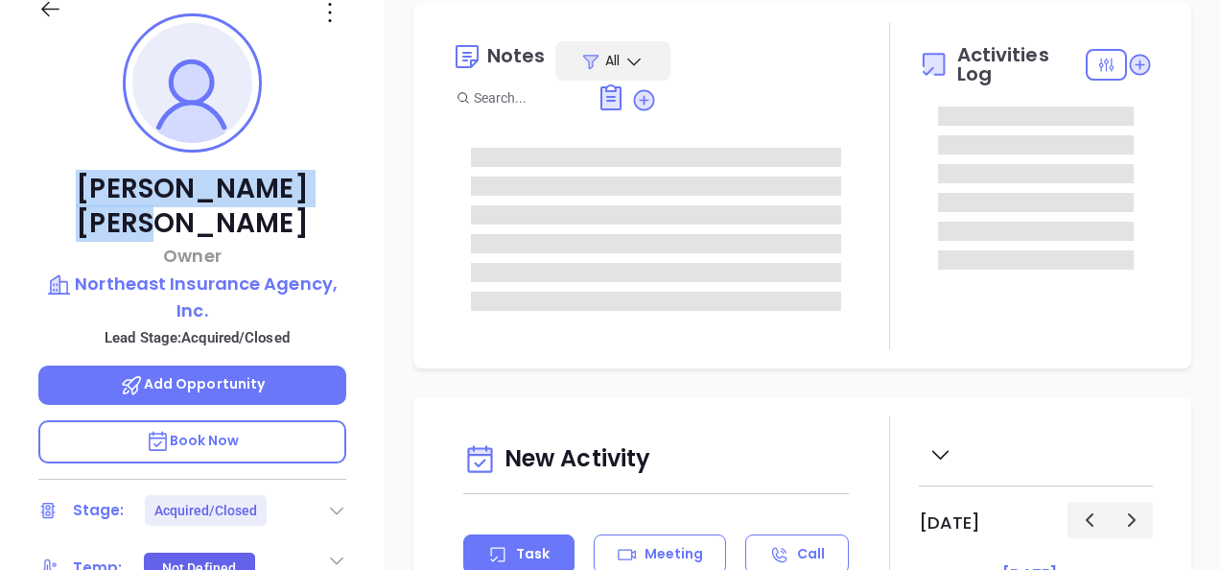
type input "[PERSON_NAME]"
drag, startPoint x: 106, startPoint y: 190, endPoint x: 311, endPoint y: 163, distance: 206.0
click at [311, 163] on div "Scott Bulger Owner Northeast Insurance Agency, Inc. Lead Stage: Acquired/Closed…" at bounding box center [192, 330] width 385 height 712
copy p "Scott Bulger"
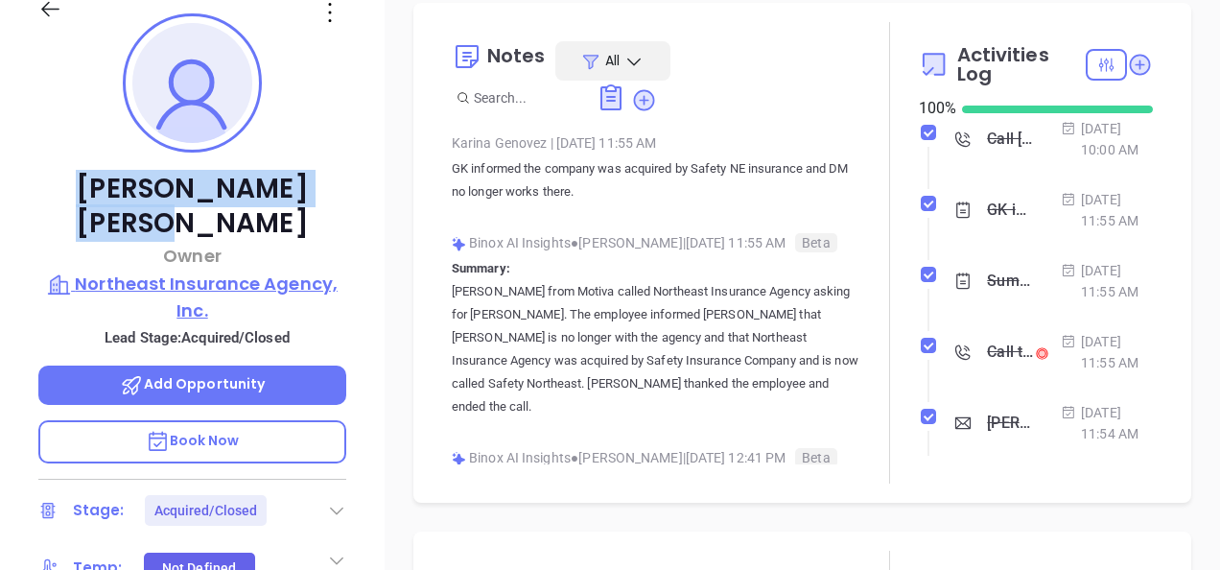
click at [217, 270] on p "Northeast Insurance Agency, Inc." at bounding box center [192, 296] width 308 height 53
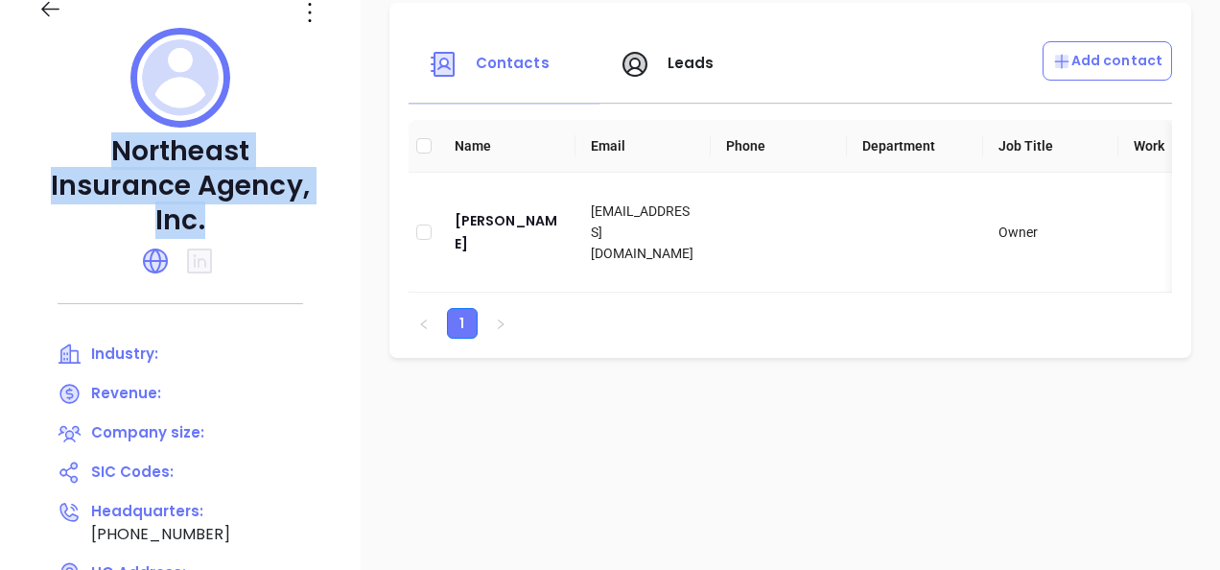
drag, startPoint x: 35, startPoint y: 157, endPoint x: 299, endPoint y: 185, distance: 266.1
click at [292, 186] on div "Northeast Insurance Agency, Inc. Industry: Revenue: Company size: SIC Codes: He…" at bounding box center [180, 381] width 361 height 815
copy p "Northeast Insurance Agency, Inc."
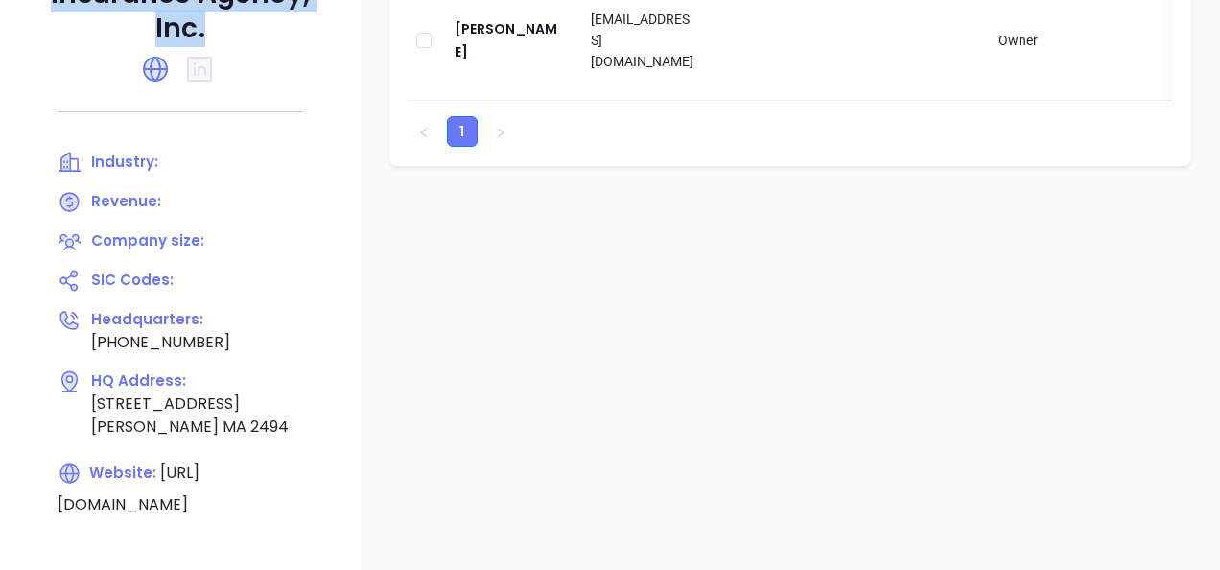
scroll to position [384, 0]
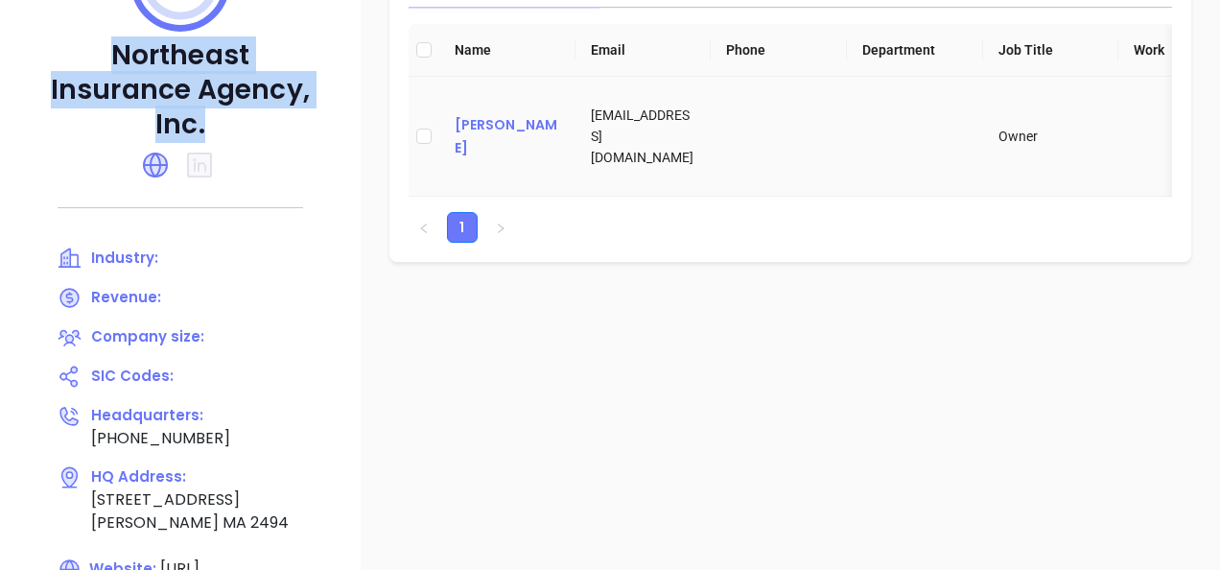
click at [525, 140] on div "Scott Bulger" at bounding box center [507, 136] width 105 height 46
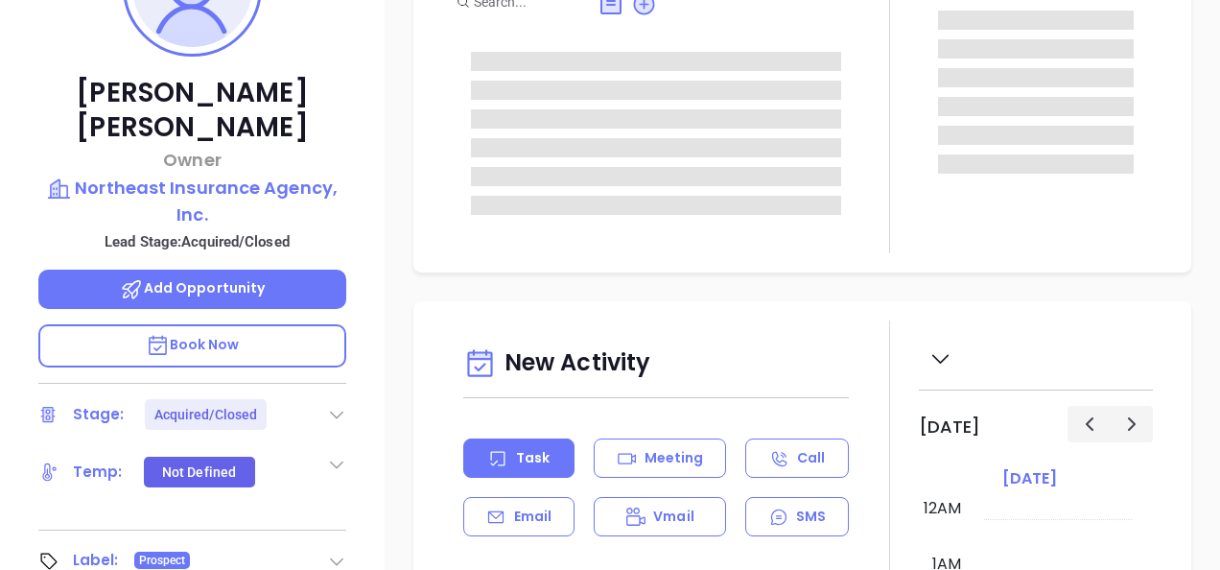
type input "[PERSON_NAME]"
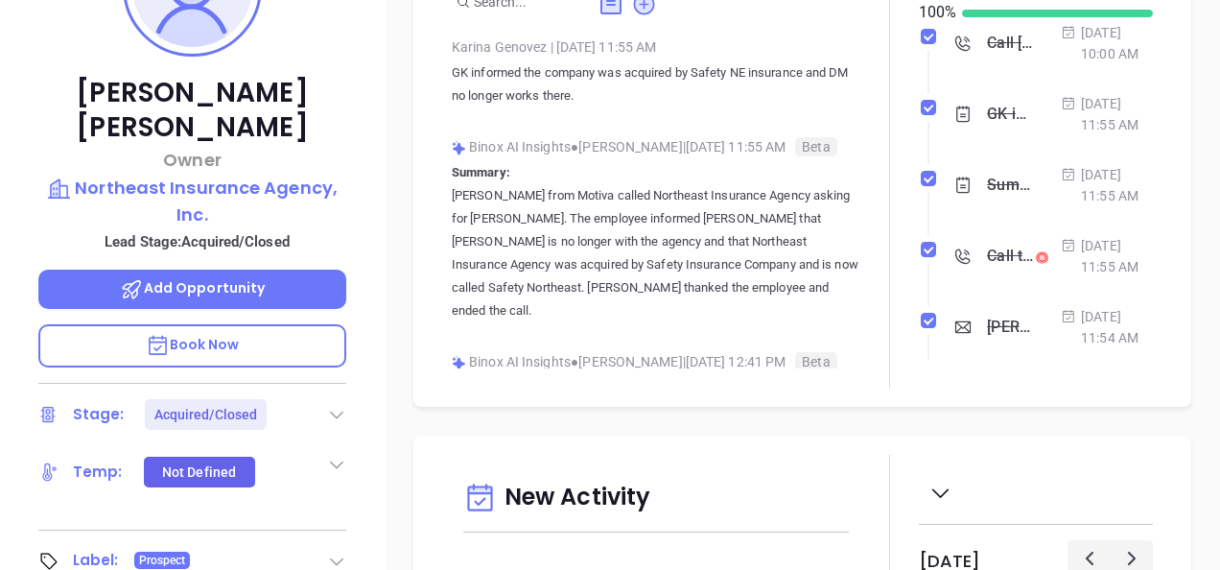
scroll to position [558, 0]
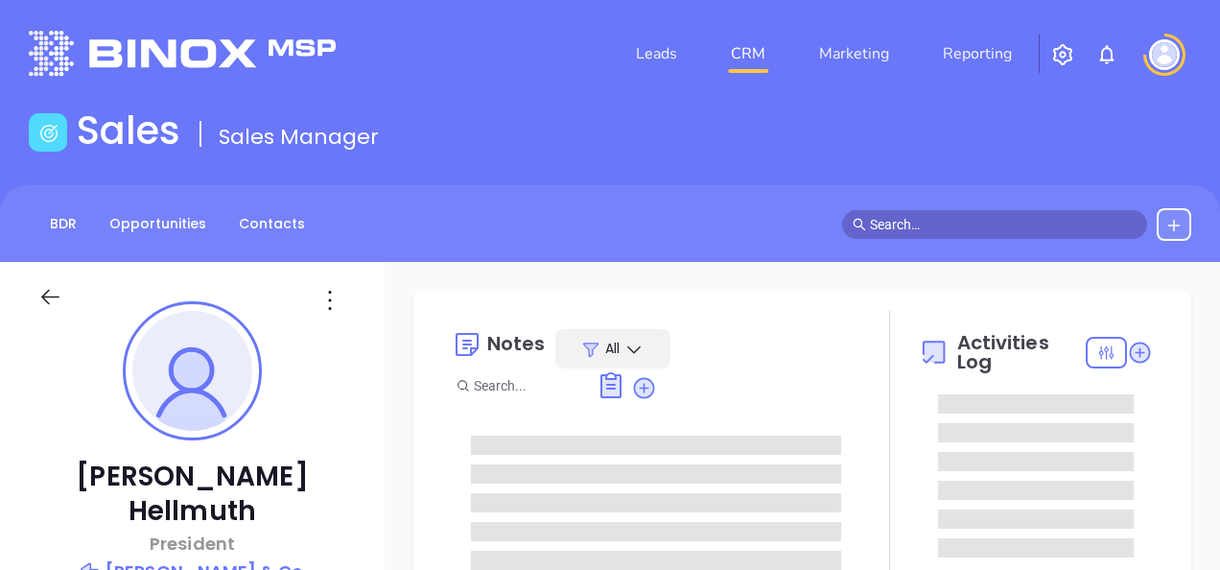
type input "[DATE]"
type input "[PERSON_NAME]"
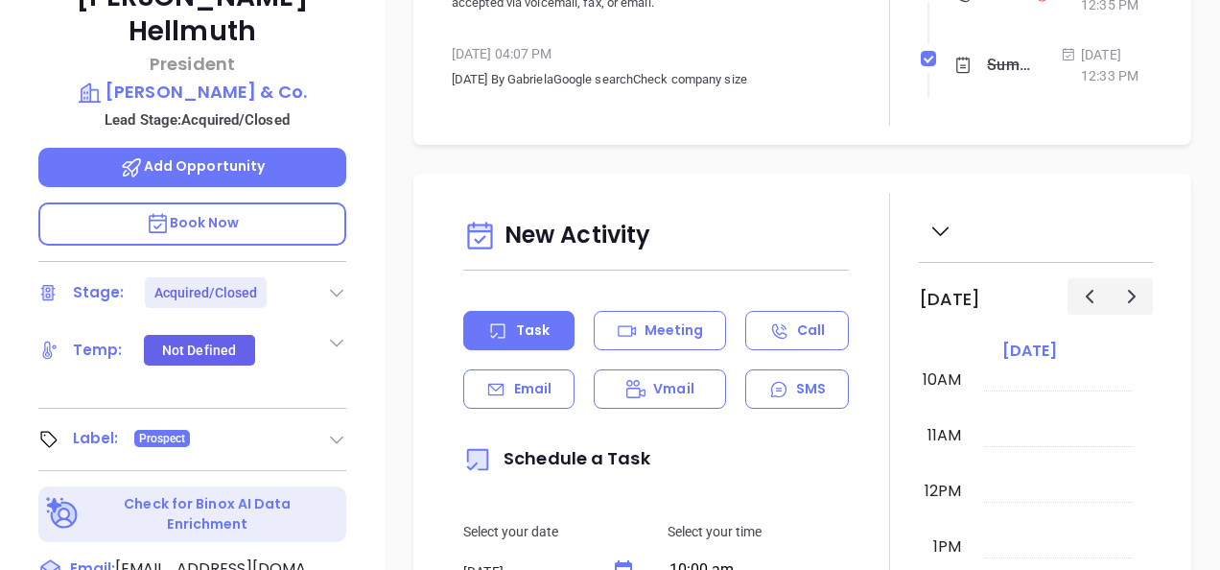
scroll to position [288, 0]
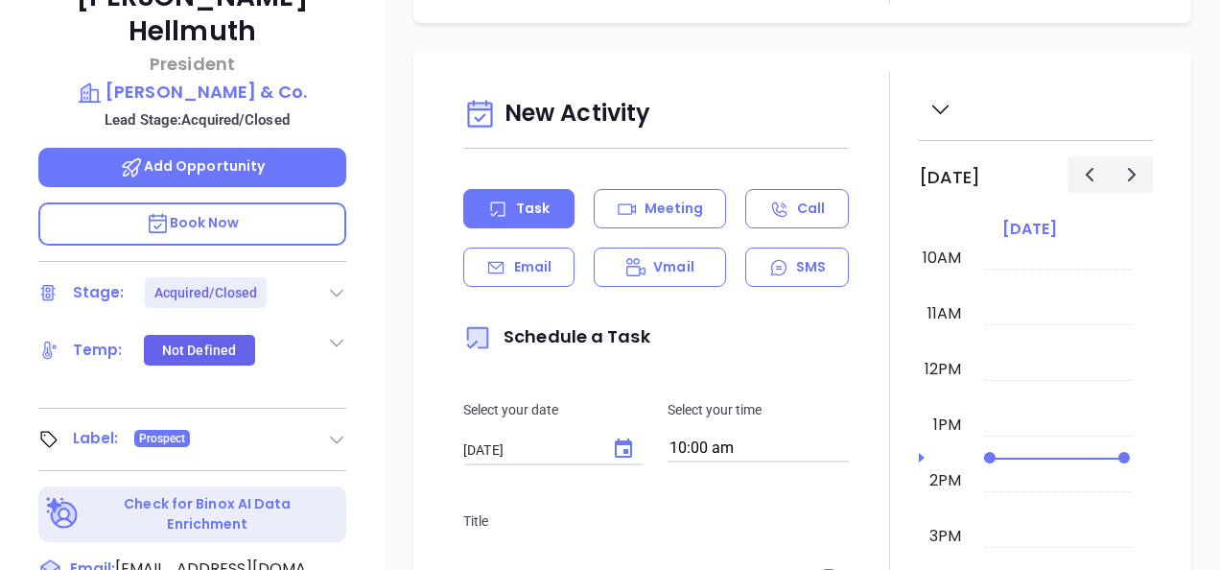
click at [333, 430] on icon at bounding box center [336, 439] width 19 height 19
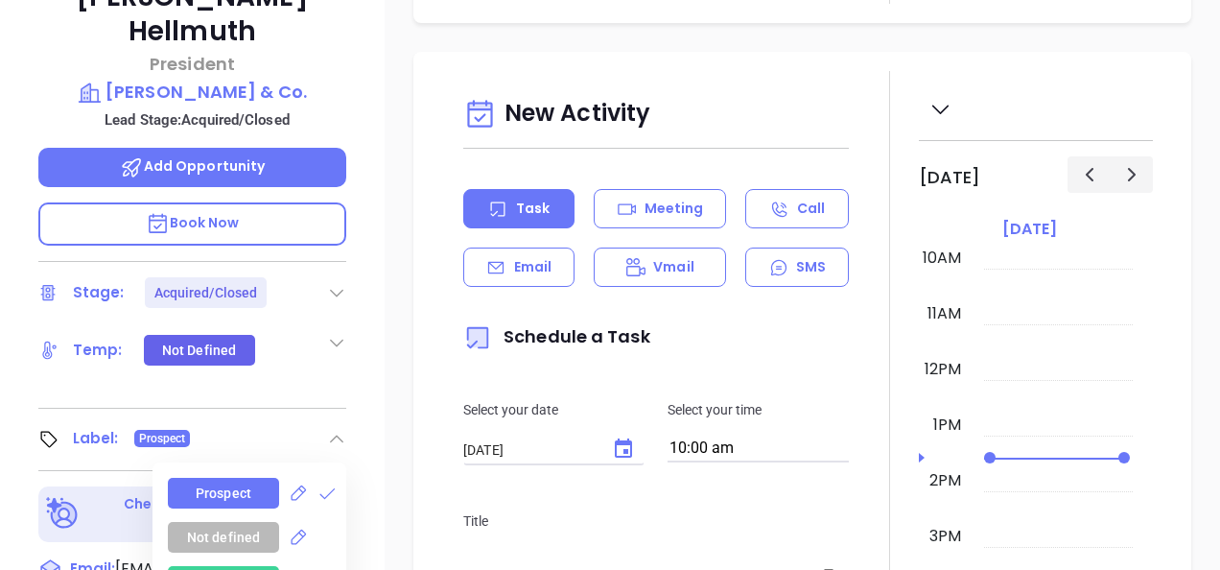
click at [318, 478] on div "Prospect Not defined Customer Partner Vendor Competitor Pending Approval Missed…" at bounding box center [257, 578] width 178 height 201
click at [320, 483] on icon at bounding box center [326, 492] width 19 height 19
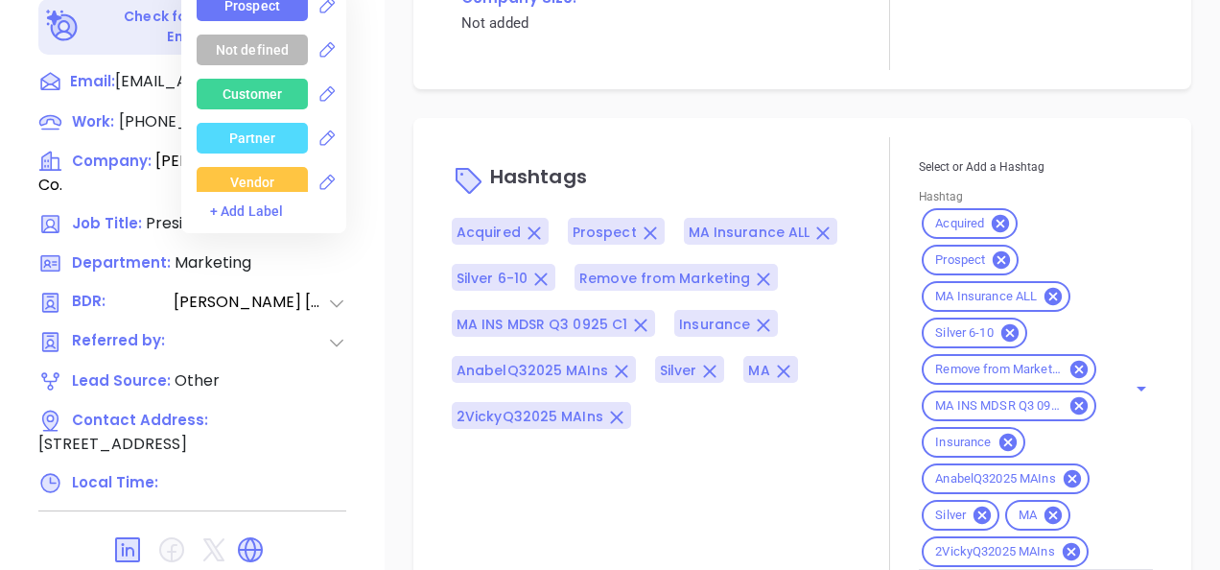
scroll to position [1035, 0]
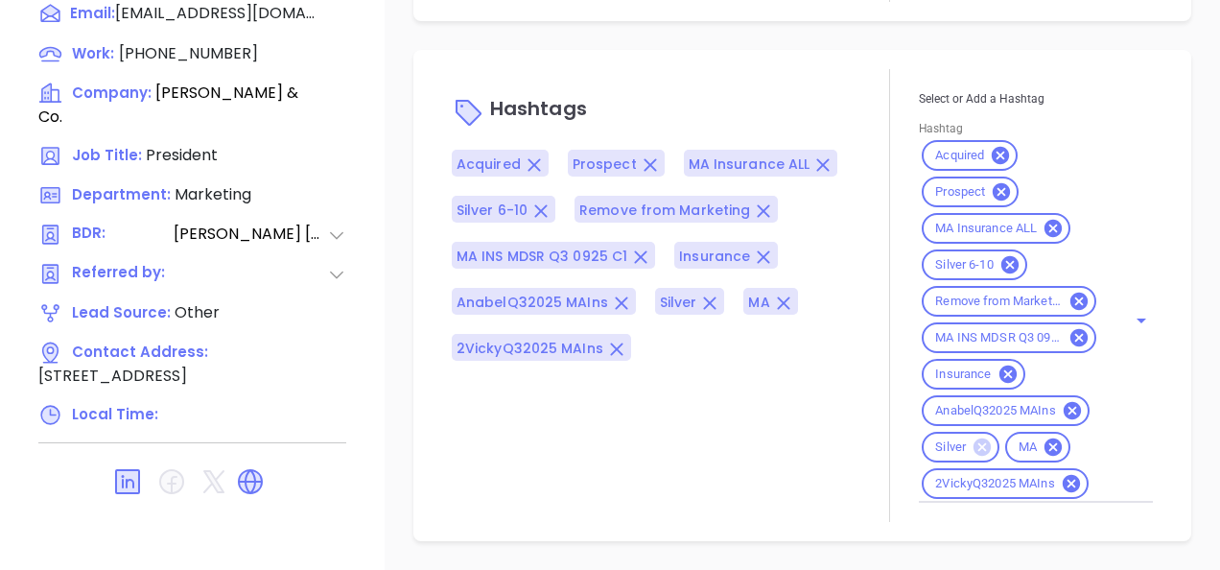
click at [974, 438] on icon at bounding box center [981, 446] width 17 height 17
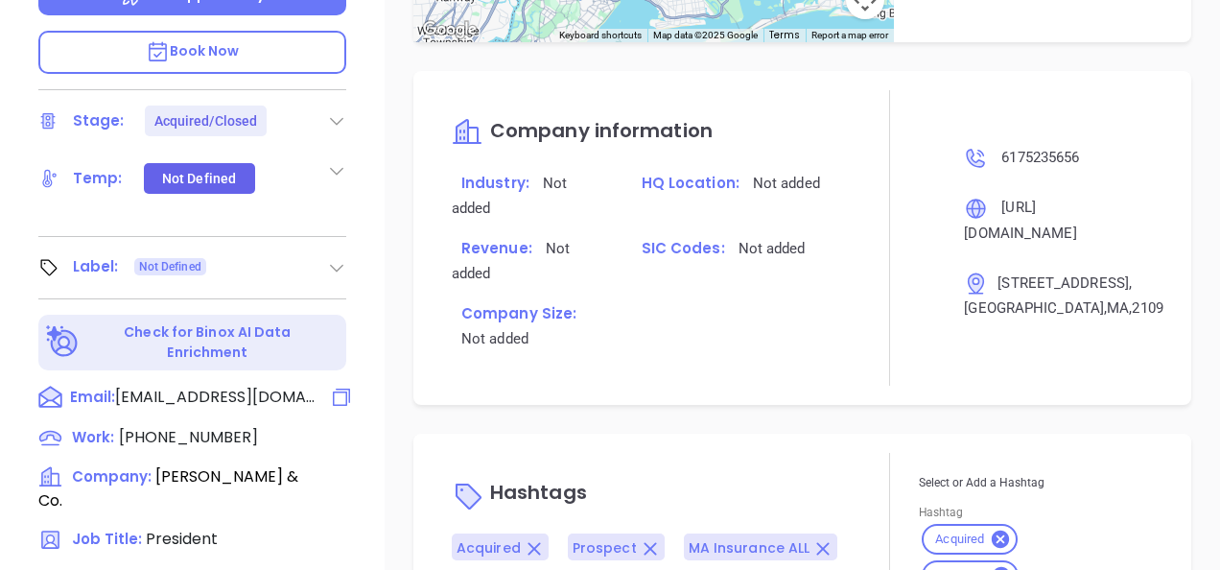
scroll to position [363, 0]
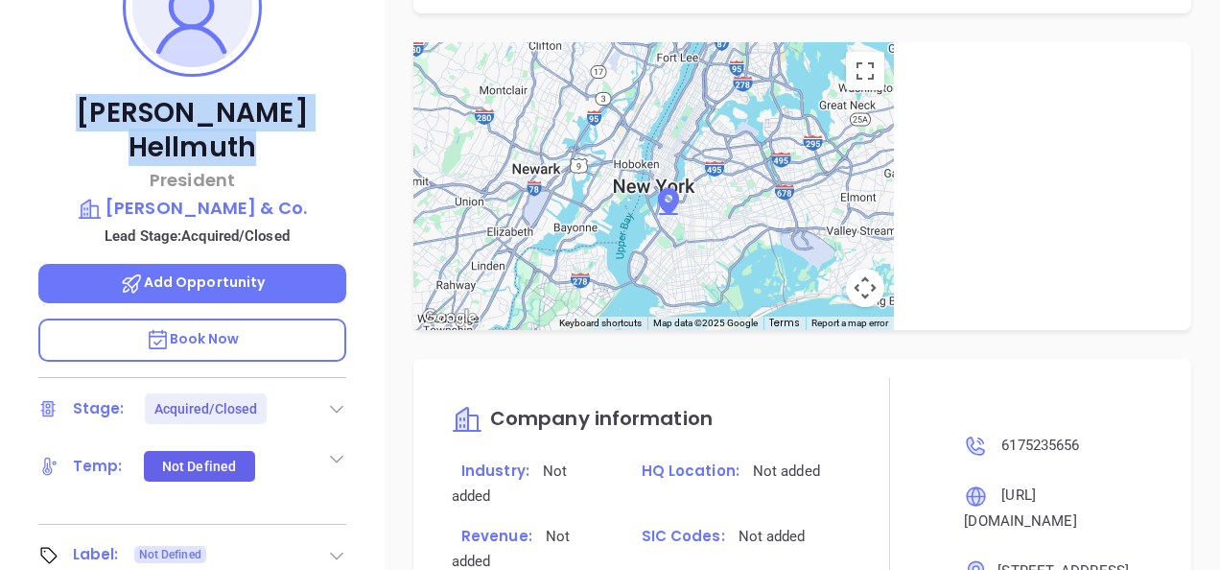
drag, startPoint x: 98, startPoint y: 108, endPoint x: 318, endPoint y: 100, distance: 220.7
click at [318, 100] on p "John Hellmuth" at bounding box center [192, 130] width 308 height 69
copy p "John Hellmuth"
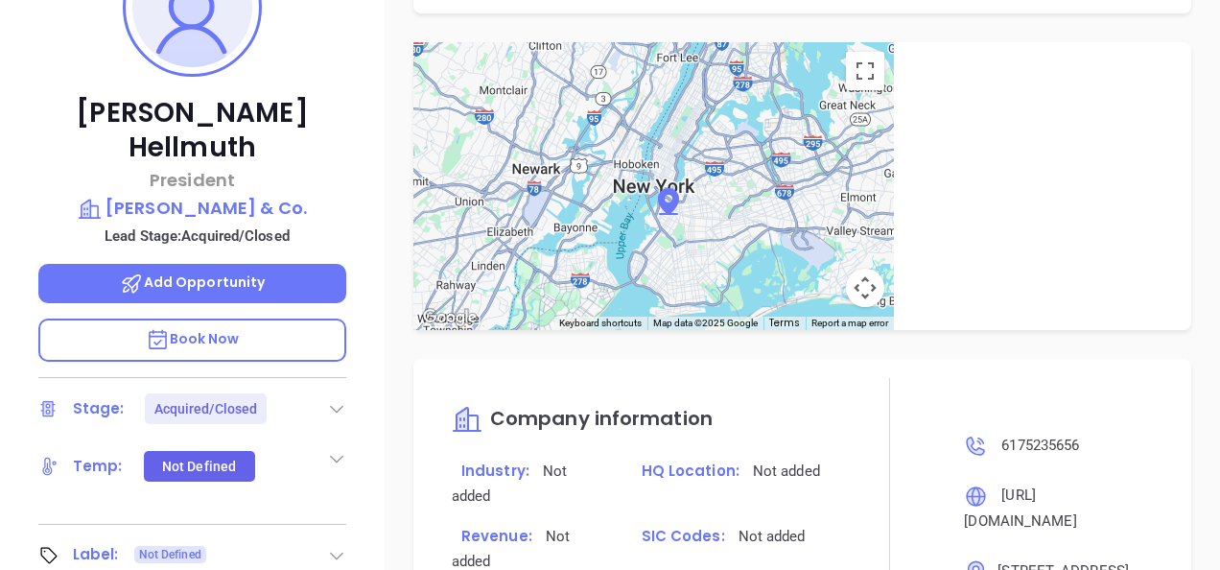
click at [202, 186] on div "John Hellmuth President T. A. Holland & Co. Lead Stage: Acquired/Closed Add Opp…" at bounding box center [192, 254] width 385 height 712
click at [209, 195] on p "T. A. Holland & Co." at bounding box center [192, 208] width 308 height 27
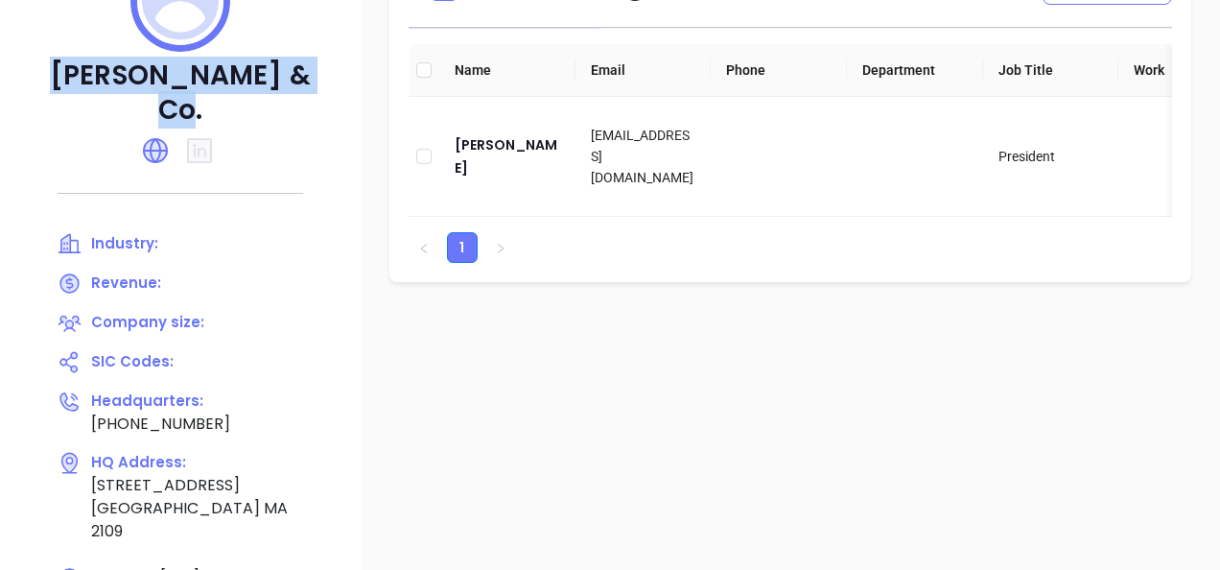
drag, startPoint x: 52, startPoint y: 82, endPoint x: 297, endPoint y: 69, distance: 245.8
click at [297, 69] on p "T. A. Holland & Co." at bounding box center [180, 92] width 284 height 69
copy p "T. A. Holland & Co"
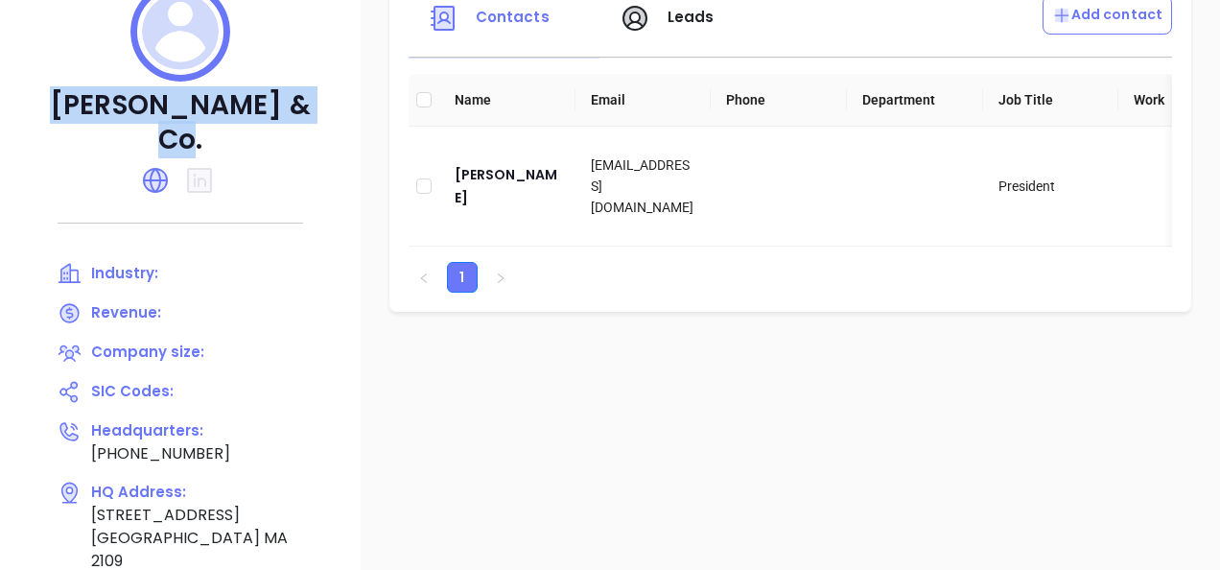
scroll to position [268, 0]
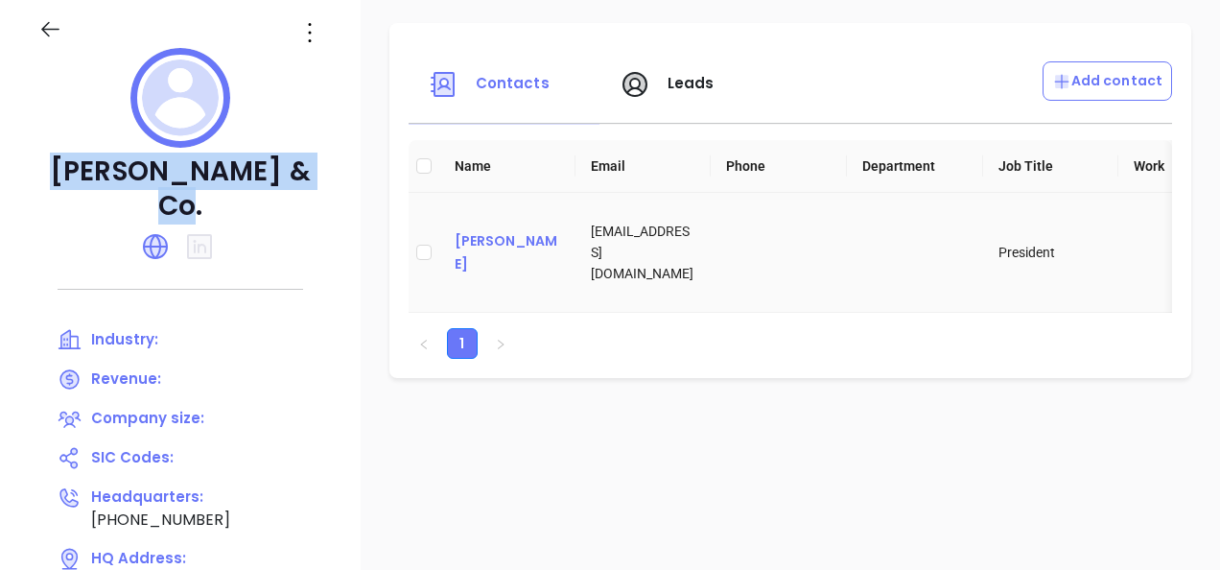
click at [545, 246] on div "John Hellmuth" at bounding box center [507, 252] width 105 height 46
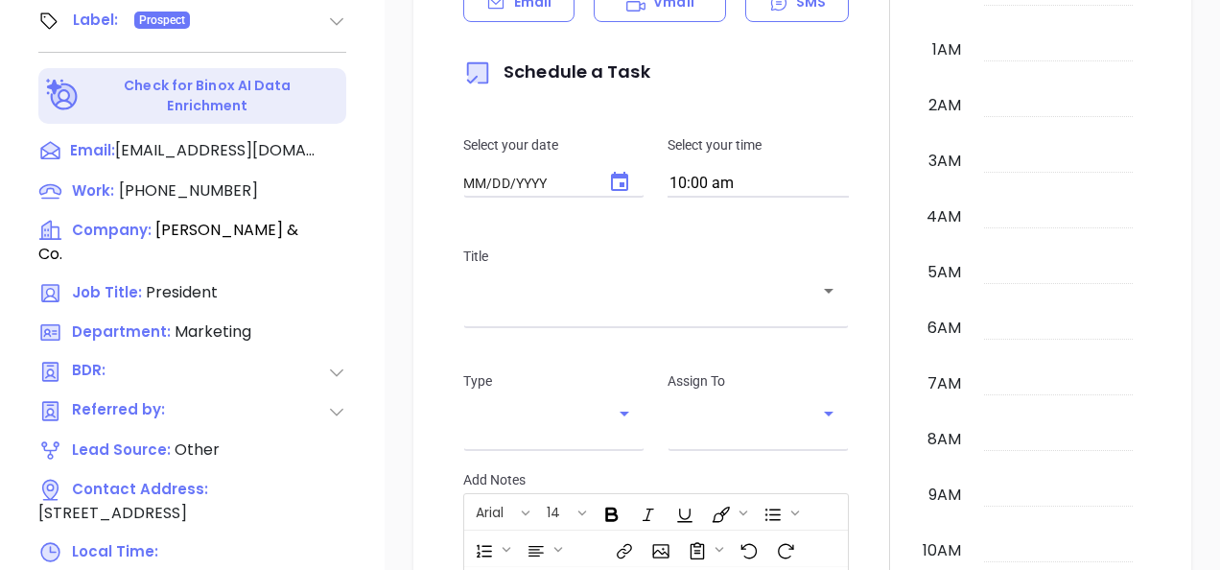
type input "[DATE]"
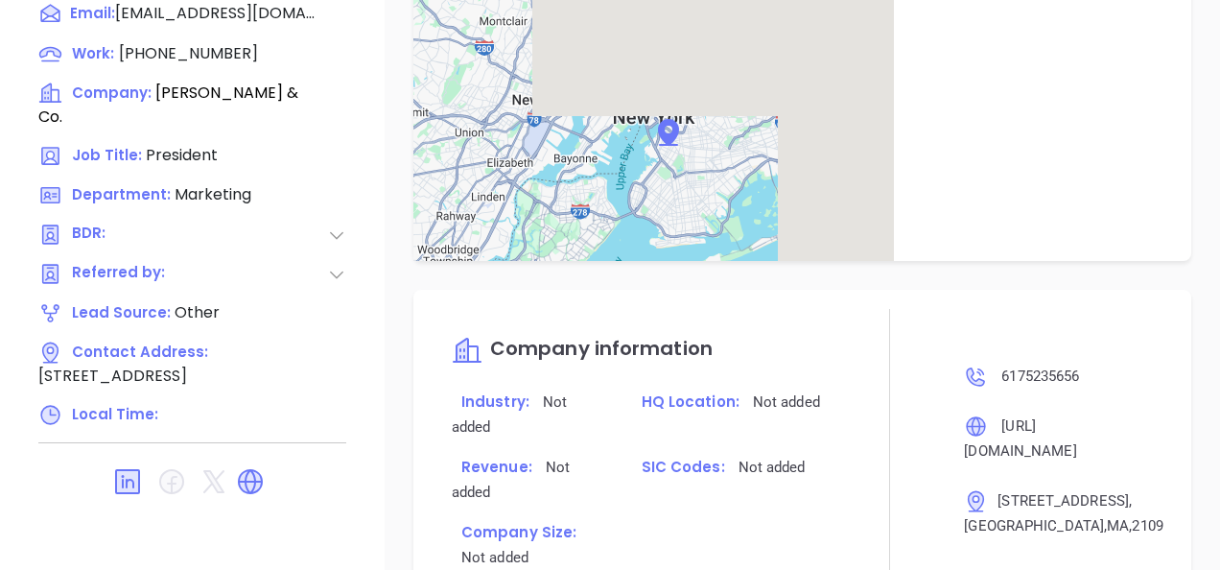
scroll to position [863, 0]
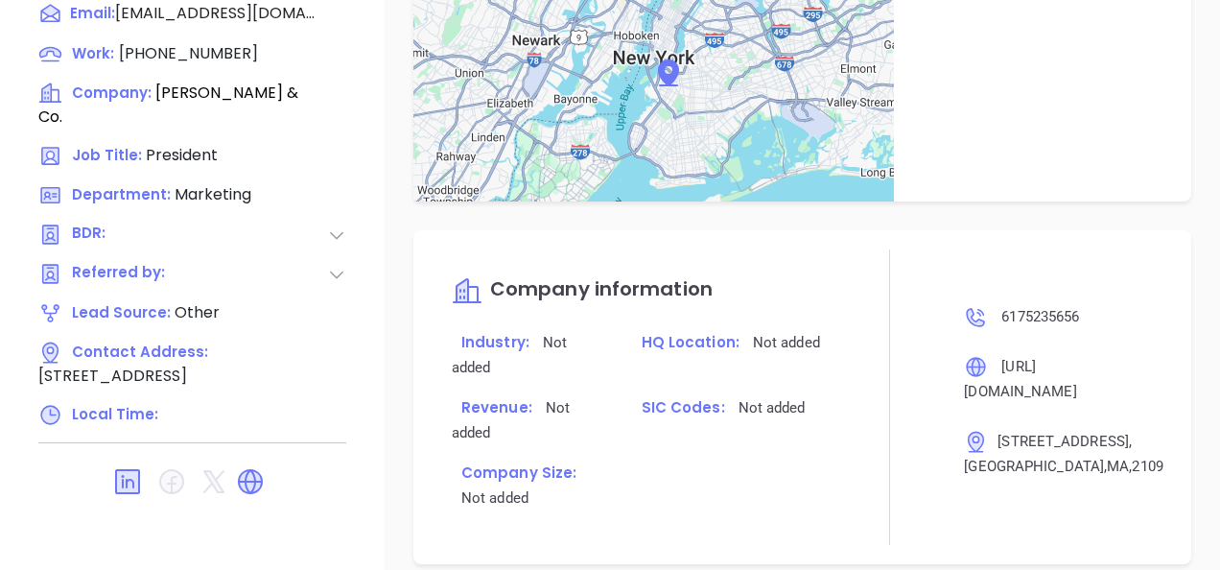
type input "[PERSON_NAME]"
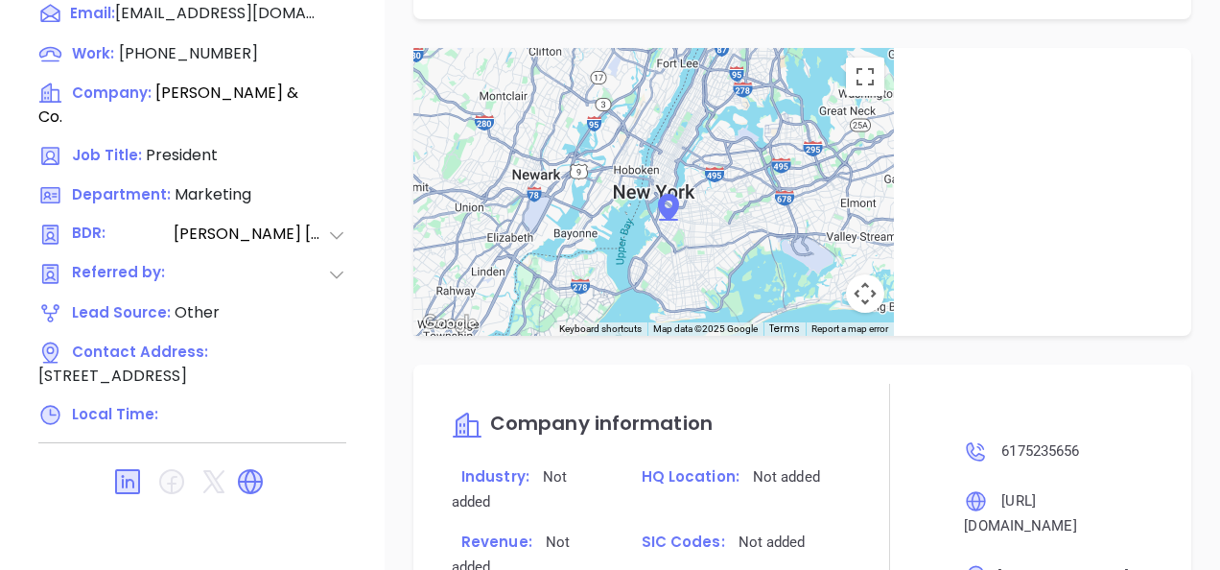
scroll to position [997, 0]
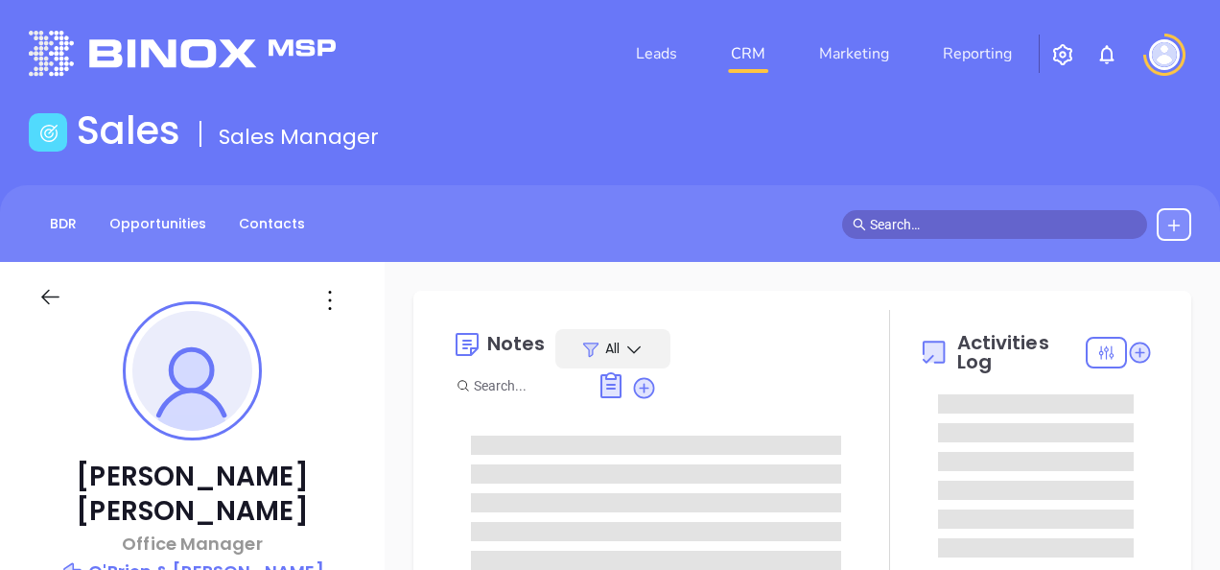
type input "[DATE]"
type input "[PERSON_NAME]"
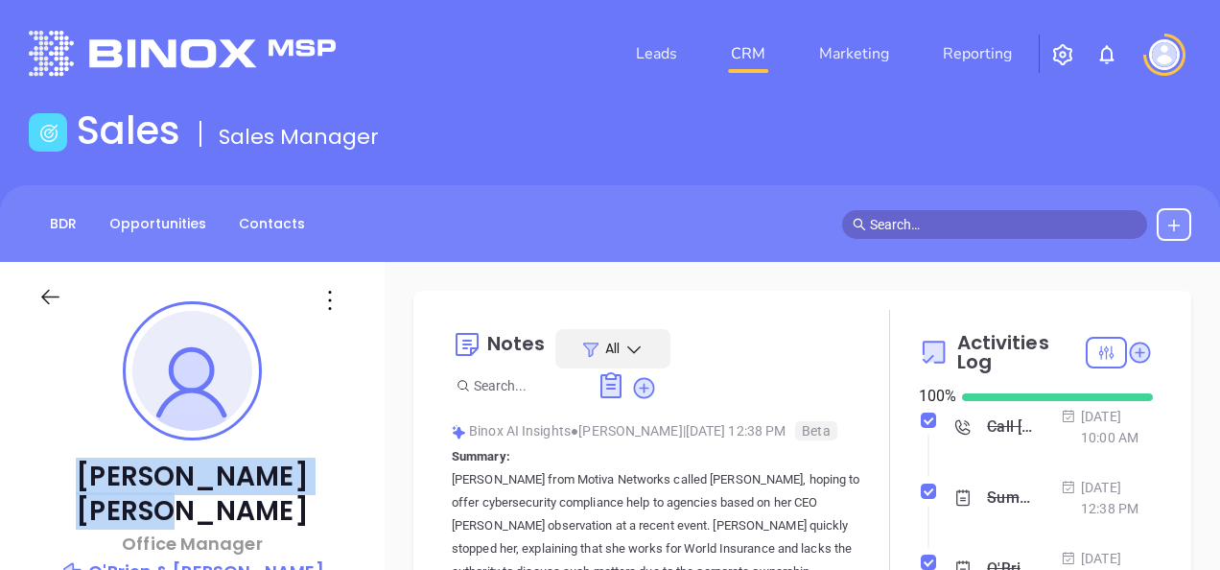
drag, startPoint x: 97, startPoint y: 475, endPoint x: 296, endPoint y: 446, distance: 201.5
copy p "[PERSON_NAME]"
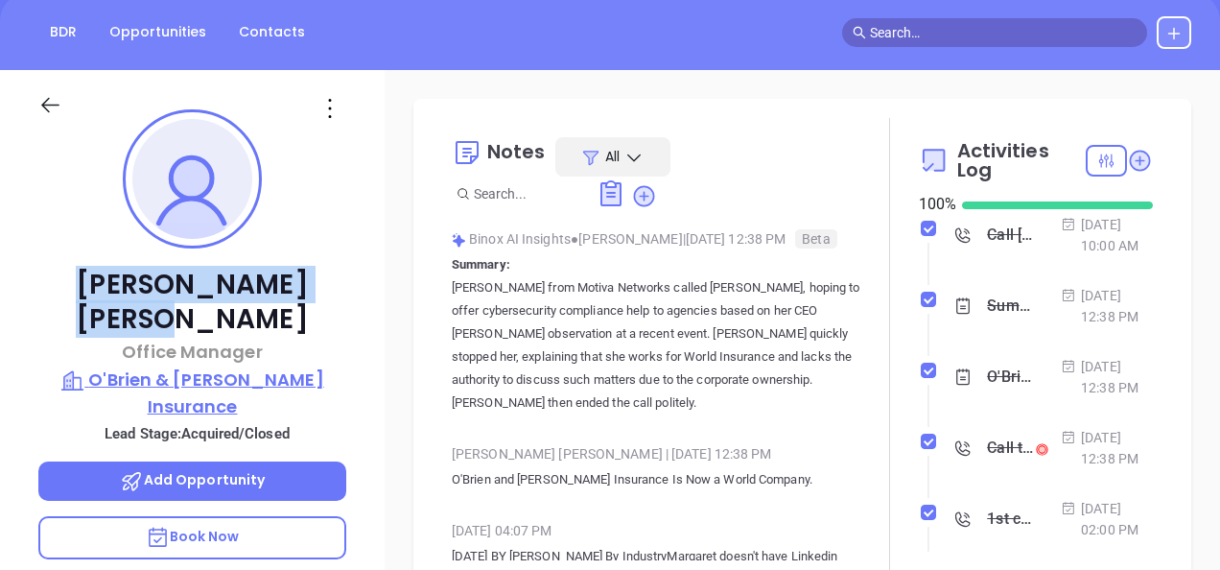
click at [191, 366] on p "O'Brien & [PERSON_NAME] Insurance" at bounding box center [192, 392] width 308 height 53
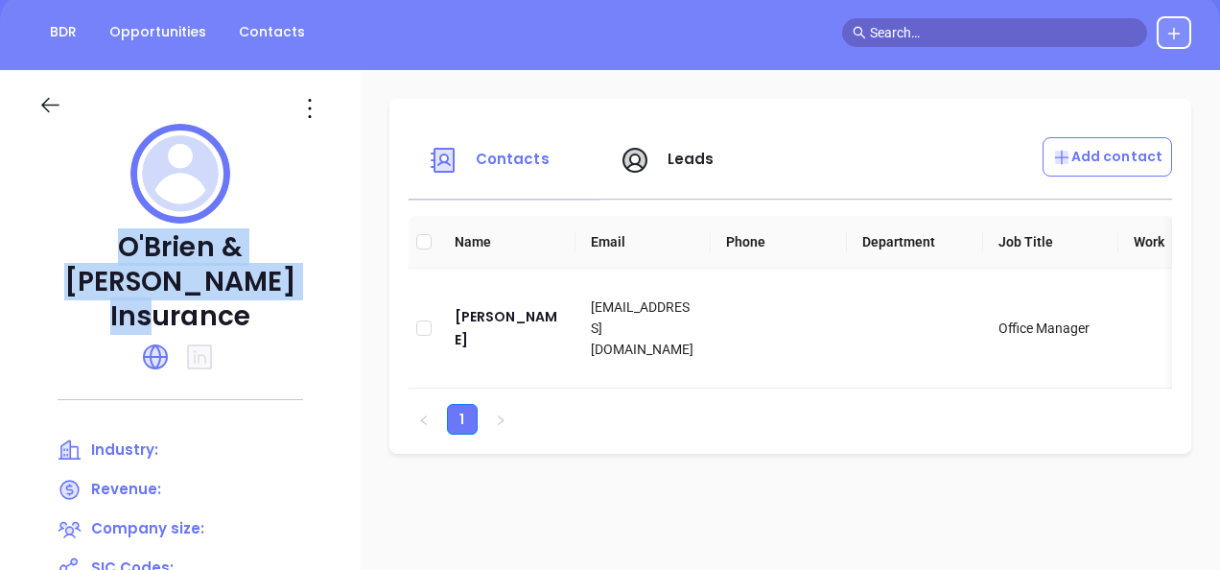
drag, startPoint x: 128, startPoint y: 234, endPoint x: 295, endPoint y: 268, distance: 170.4
click at [295, 268] on p "O'Brien & [PERSON_NAME] Insurance" at bounding box center [180, 282] width 284 height 104
copy p "O'Brien & [PERSON_NAME] Insurance"
click at [513, 320] on div "[PERSON_NAME]" at bounding box center [507, 328] width 105 height 46
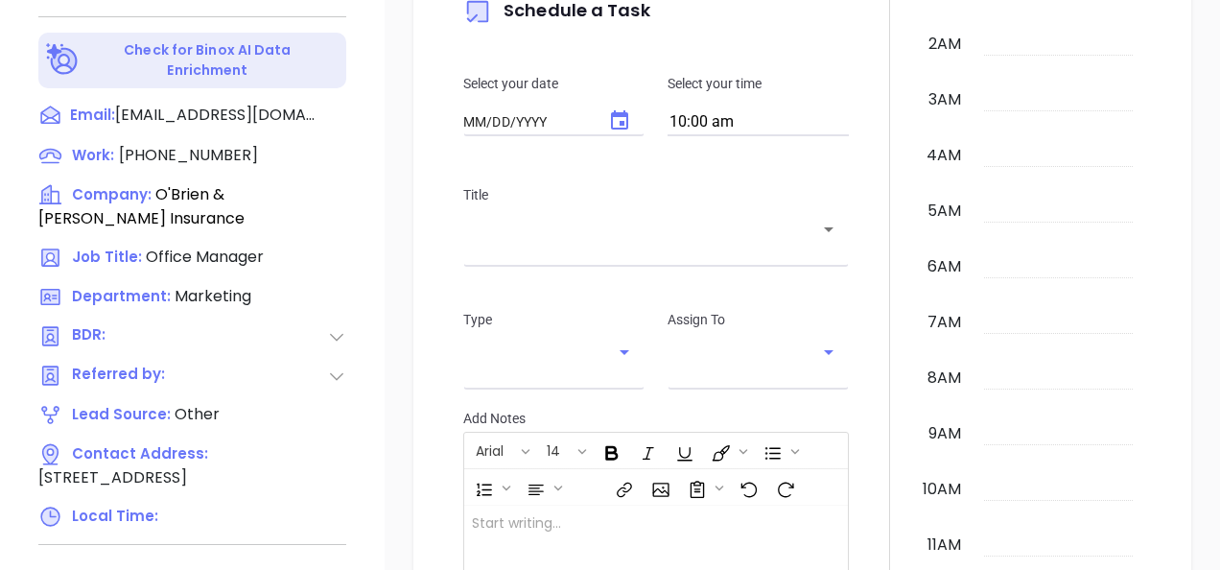
type input "[DATE]"
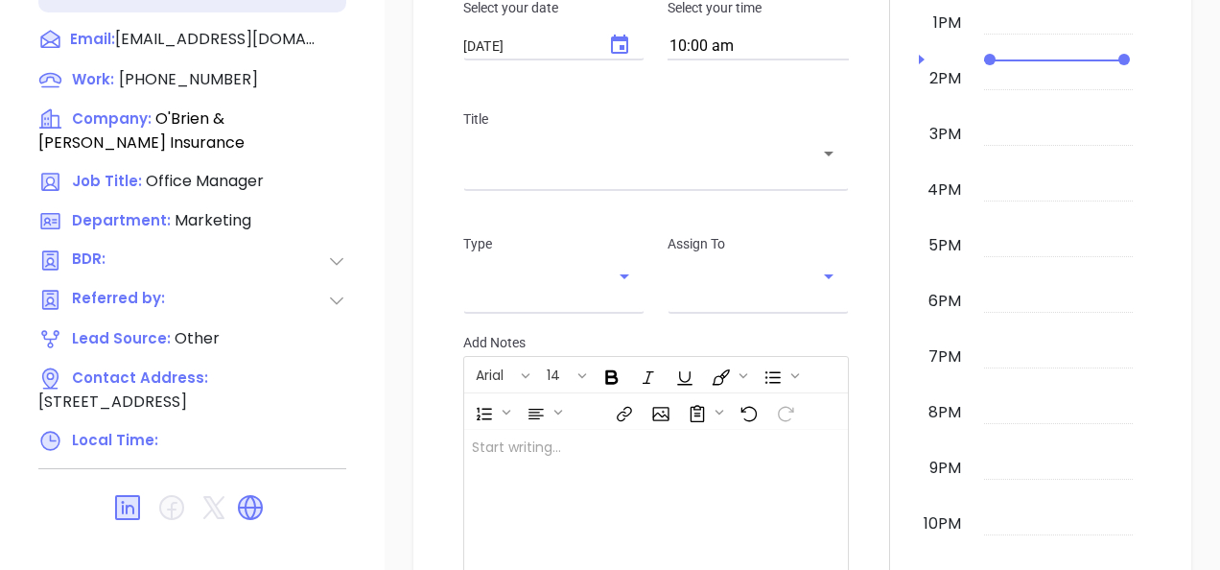
scroll to position [384, 0]
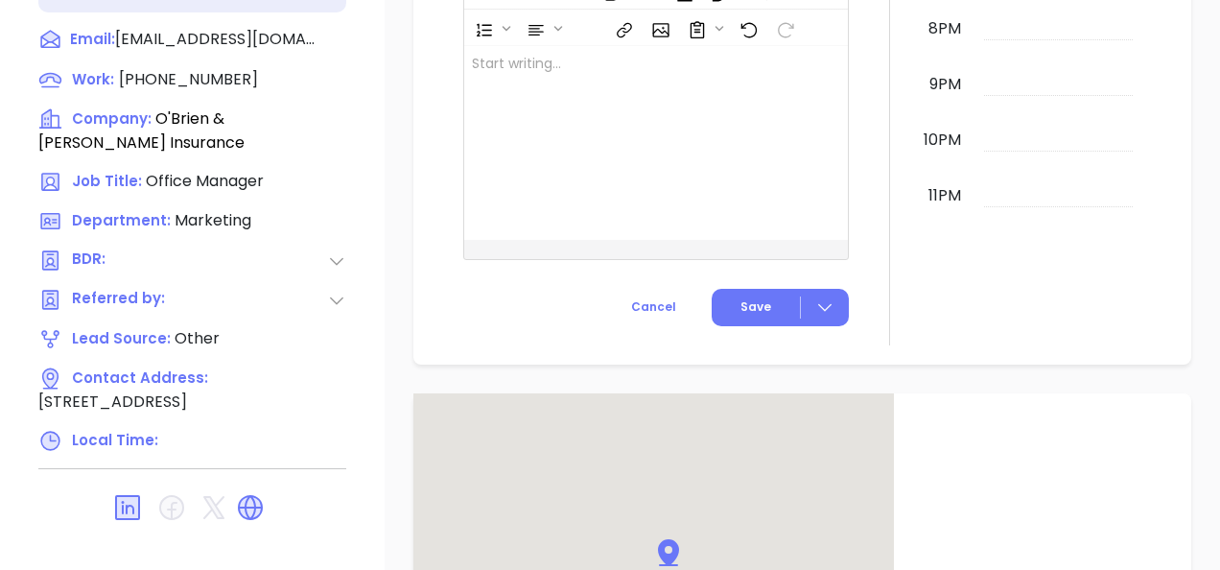
type input "[PERSON_NAME]"
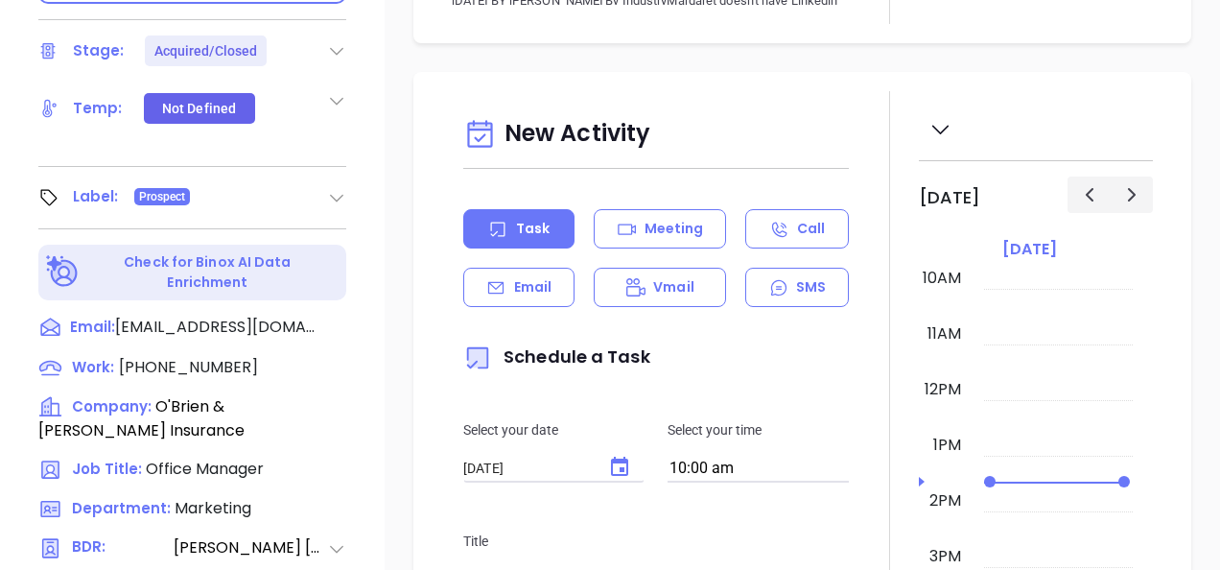
scroll to position [555, 0]
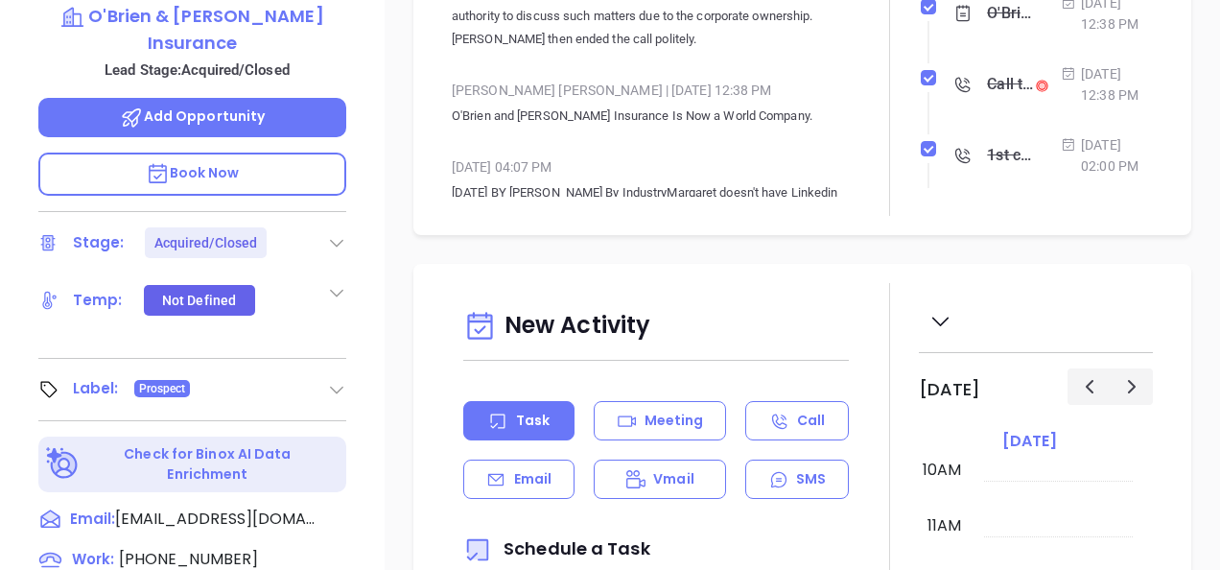
click at [338, 380] on icon at bounding box center [336, 389] width 19 height 19
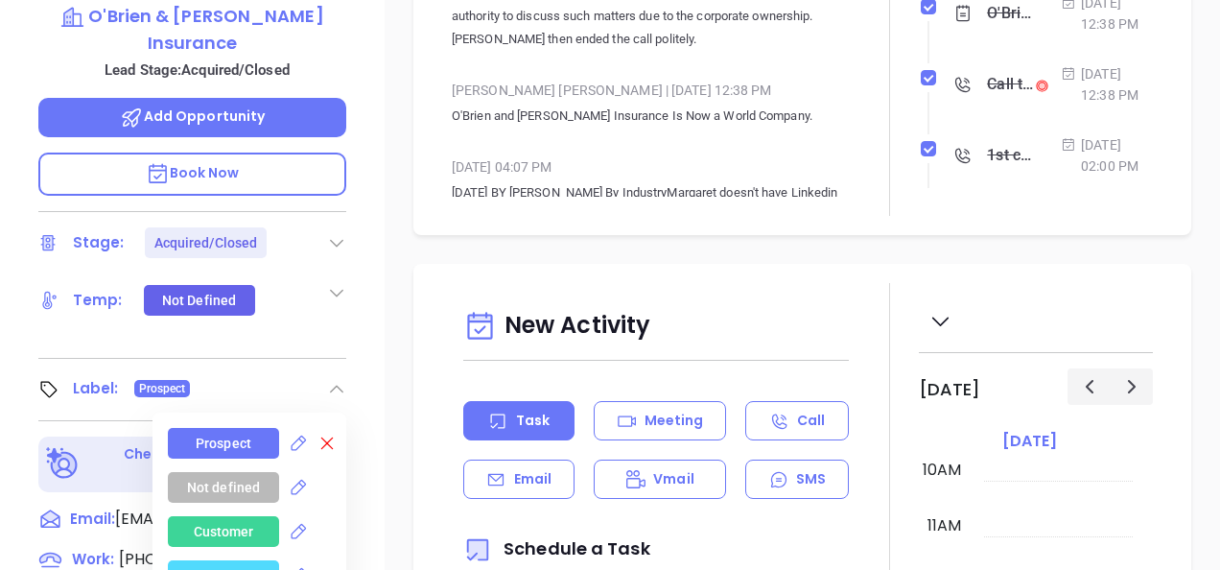
click at [317, 433] on icon at bounding box center [326, 442] width 19 height 19
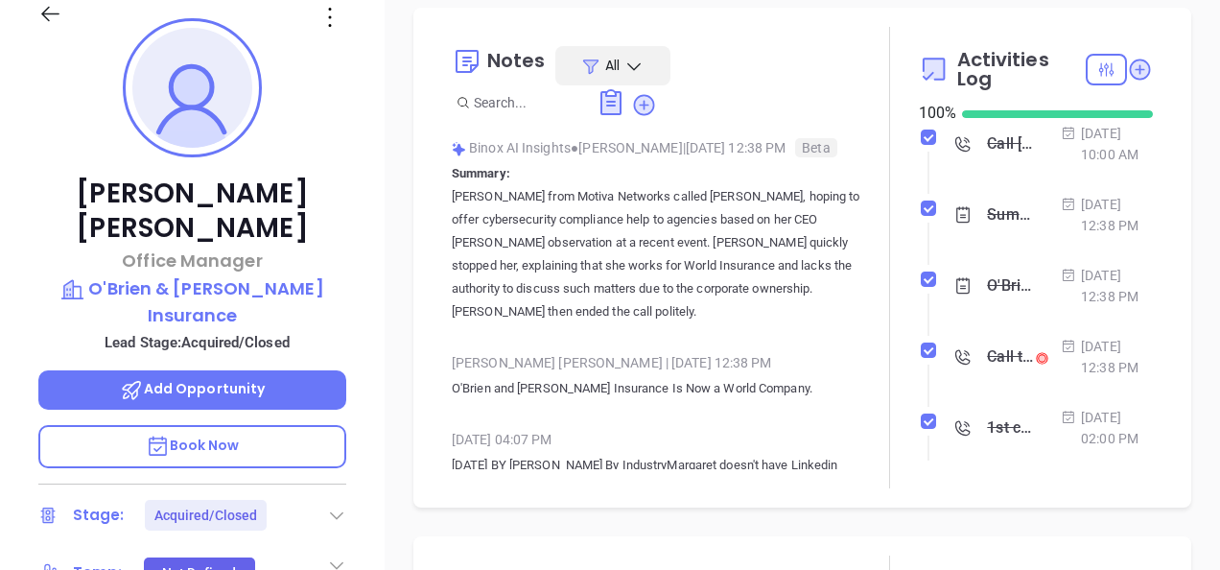
scroll to position [172, 0]
